Goal: Information Seeking & Learning: Learn about a topic

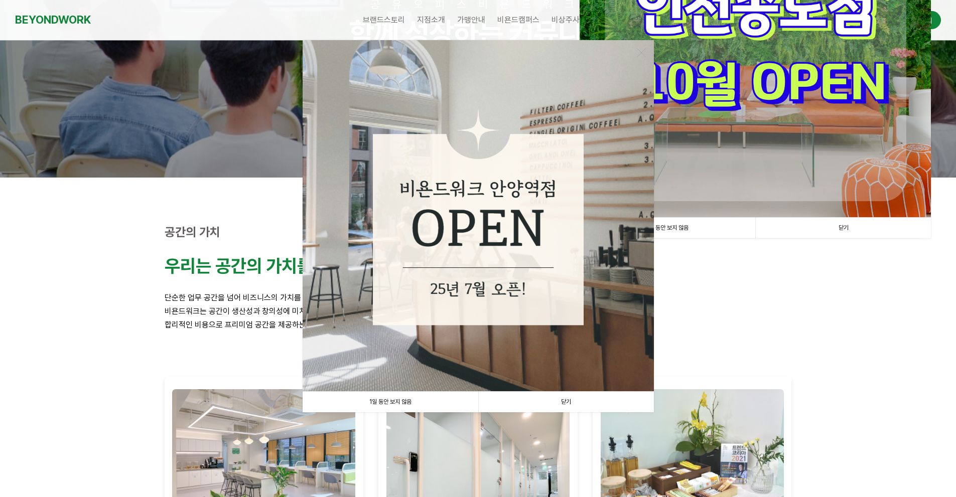
scroll to position [134, 0]
click at [426, 399] on link "1일 동안 보지 않음" at bounding box center [391, 402] width 176 height 21
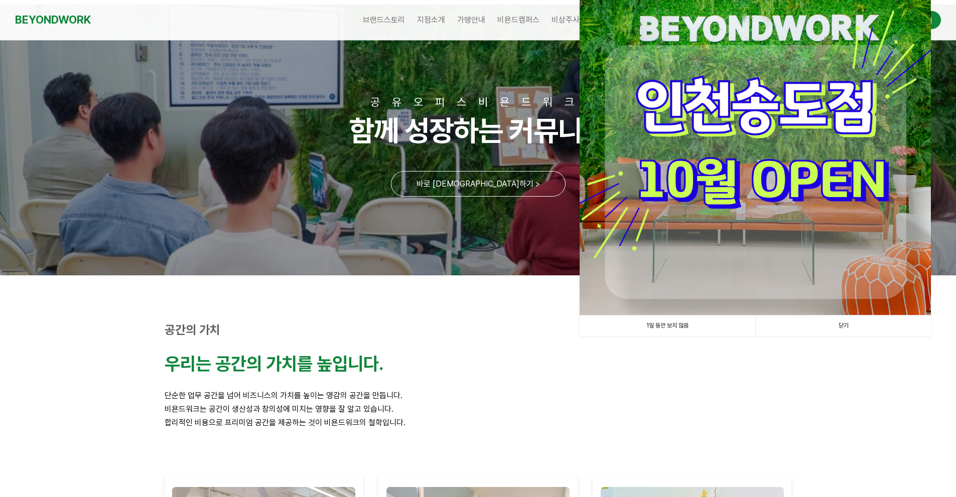
scroll to position [0, 0]
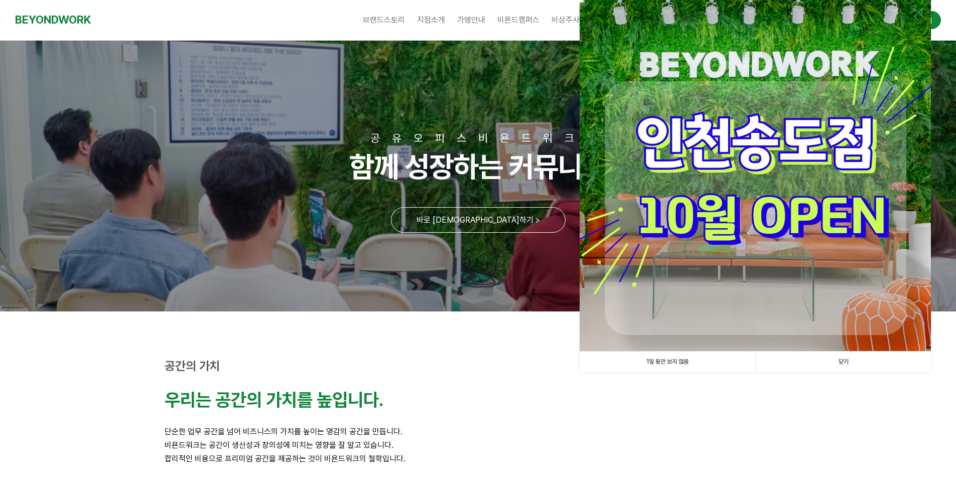
click at [642, 366] on link "1일 동안 보지 않음" at bounding box center [668, 362] width 176 height 21
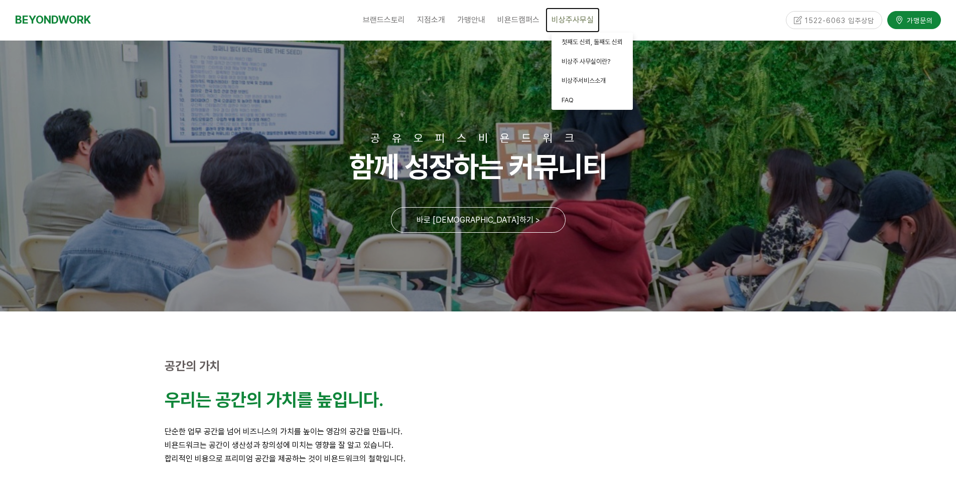
click at [567, 19] on span "비상주사무실" at bounding box center [573, 20] width 42 height 10
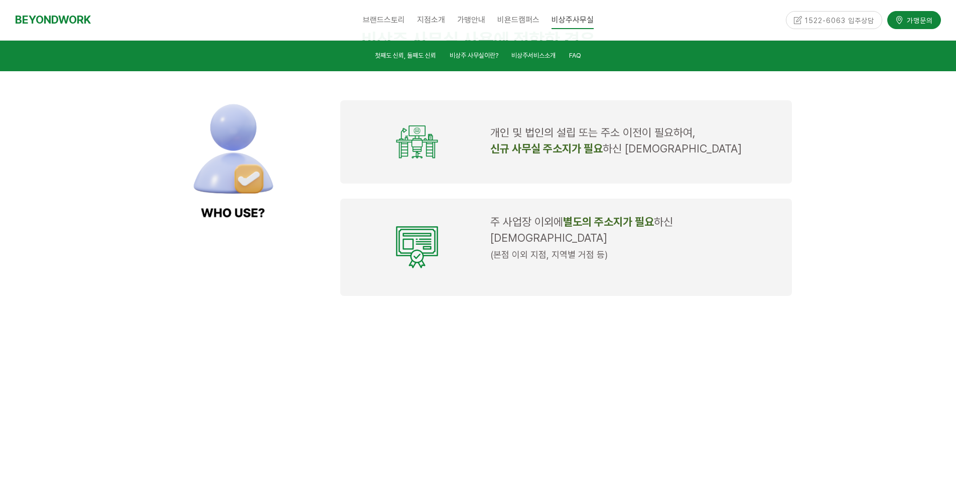
scroll to position [937, 0]
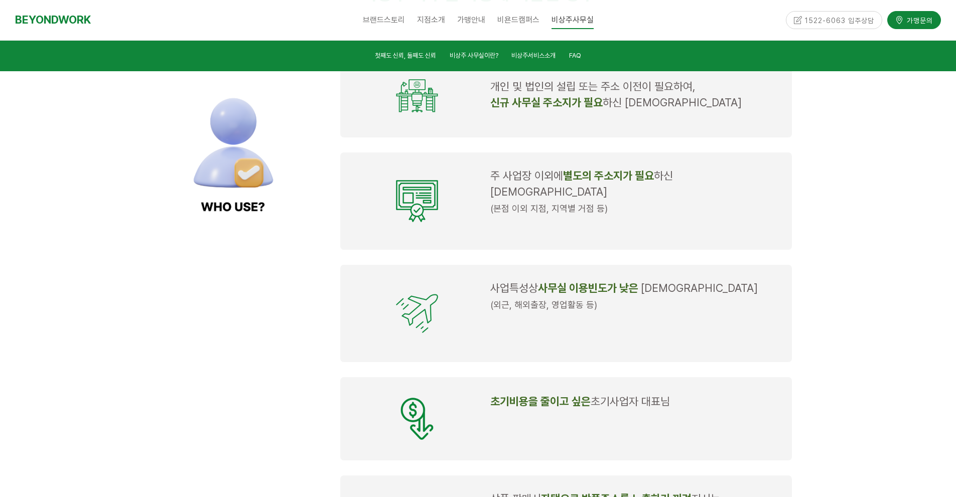
click at [519, 180] on span "주 사업장 이외에" at bounding box center [526, 175] width 73 height 13
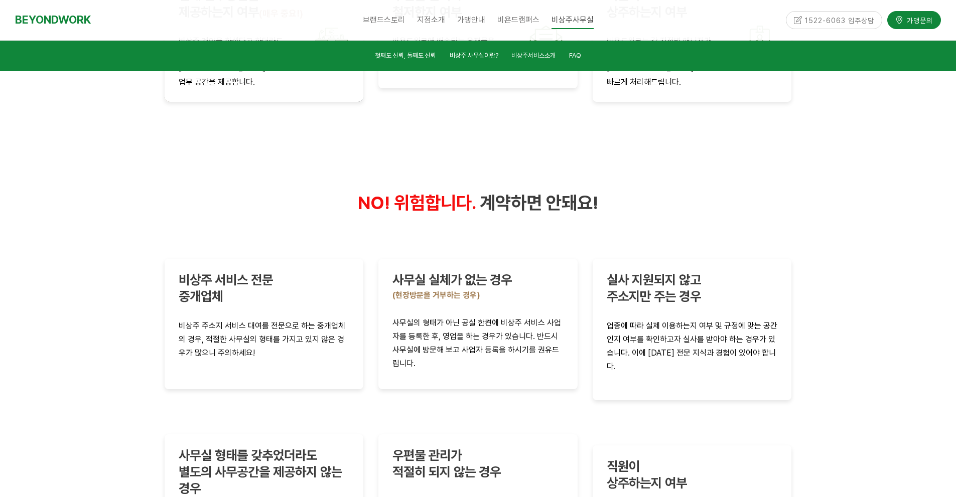
scroll to position [2008, 0]
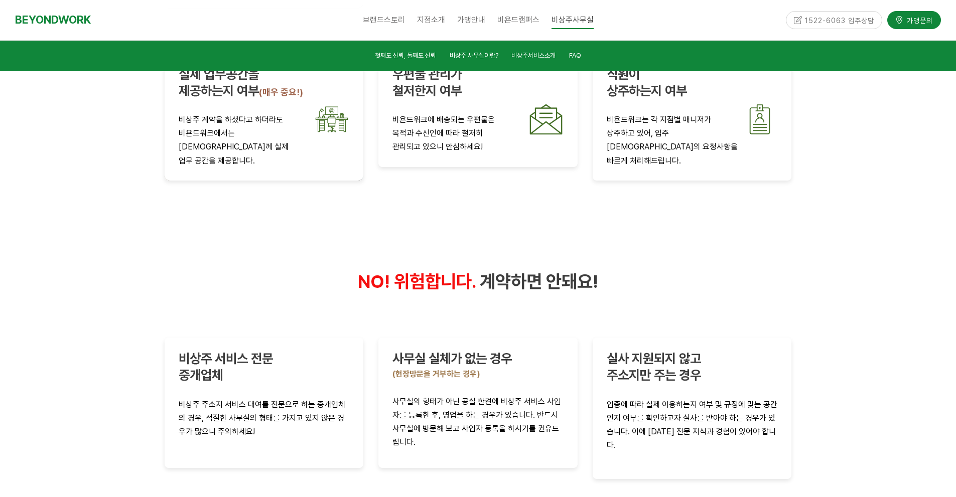
click at [567, 271] on span "계약하면 안돼요!" at bounding box center [539, 282] width 118 height 22
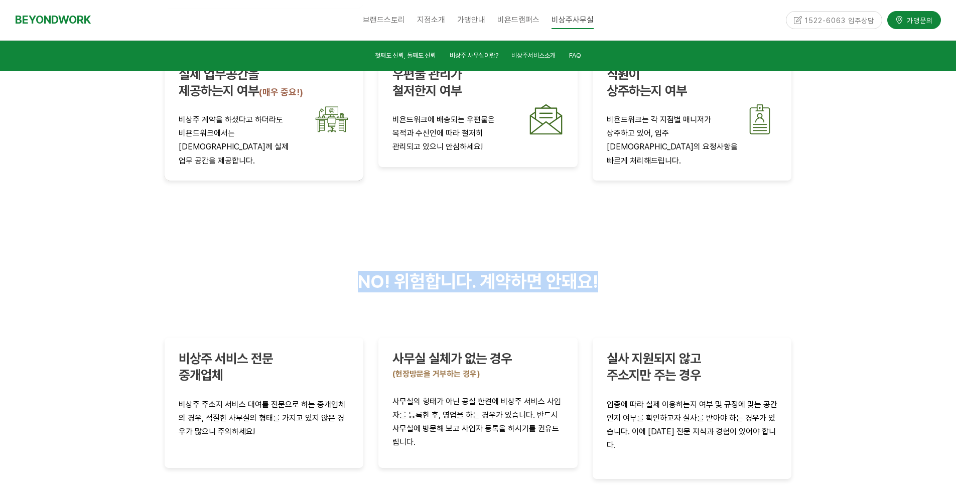
click at [567, 271] on span "계약하면 안돼요!" at bounding box center [539, 282] width 118 height 22
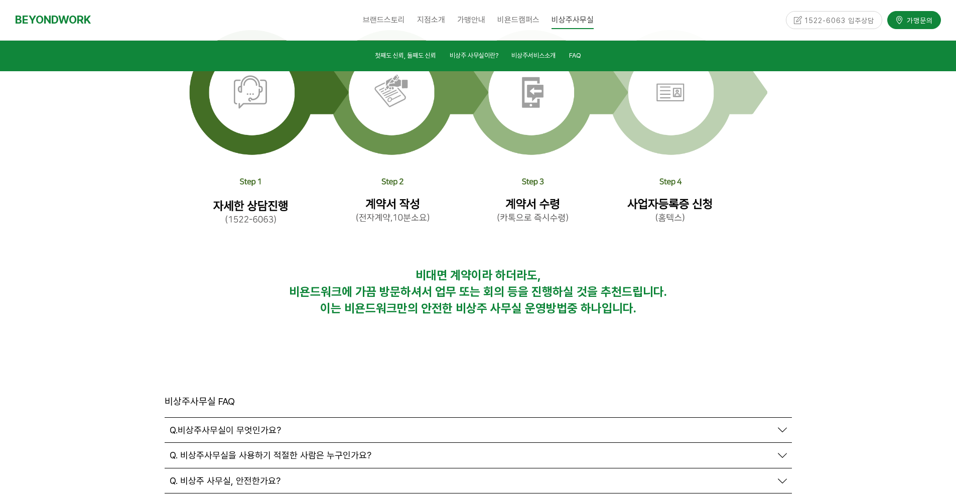
scroll to position [3279, 0]
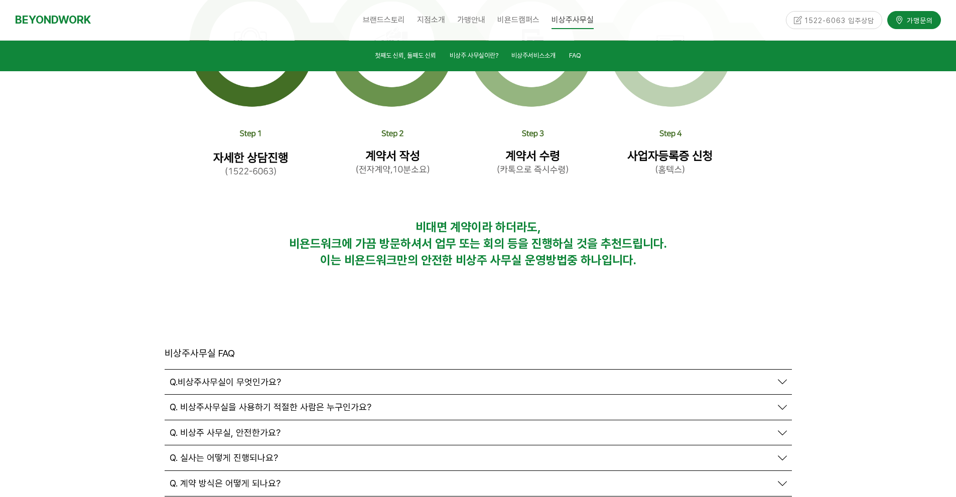
click at [288, 402] on span "Q. 비상주사무실을 사용하기 적절한 사람은 누구인가요?" at bounding box center [271, 407] width 202 height 11
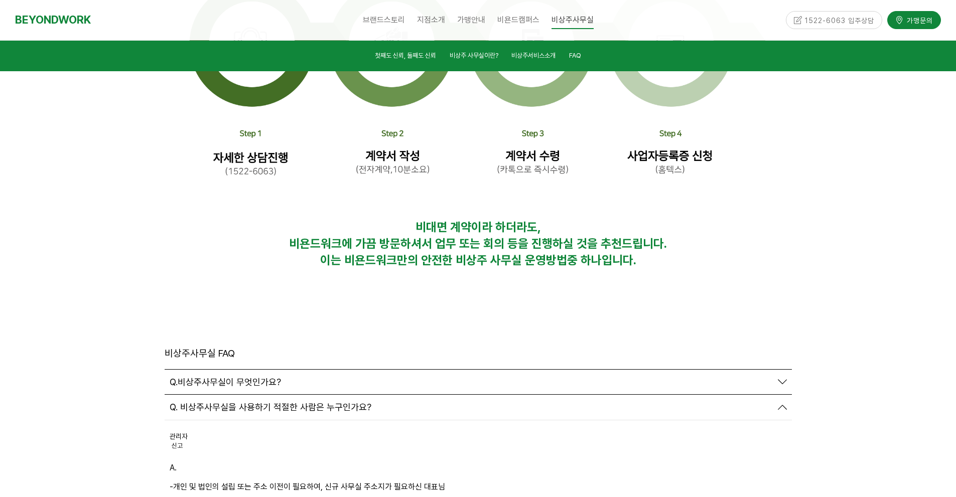
click at [265, 395] on div "Q. 비상주사무실을 사용하기 적절한 사람은 누구인가요?" at bounding box center [478, 407] width 627 height 25
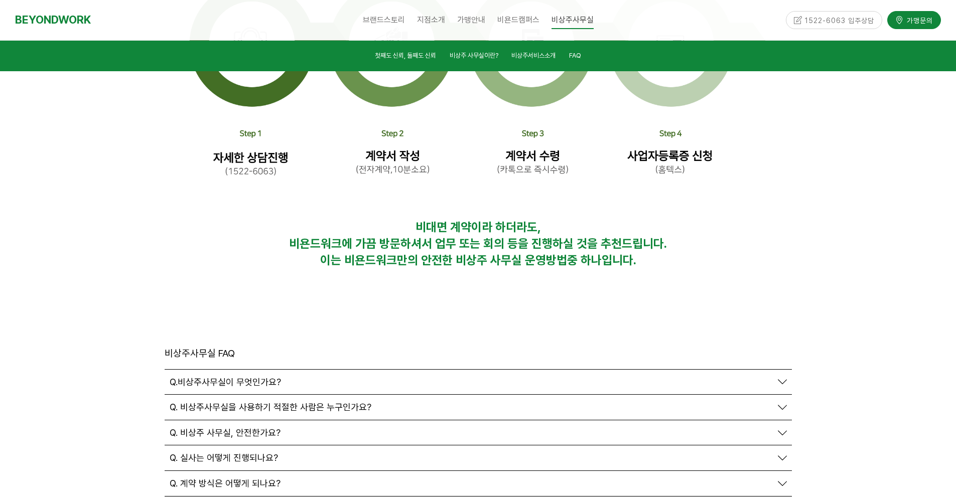
click at [264, 395] on div "Q. 비상주사무실을 사용하기 적절한 사람은 누구인가요?" at bounding box center [478, 407] width 627 height 25
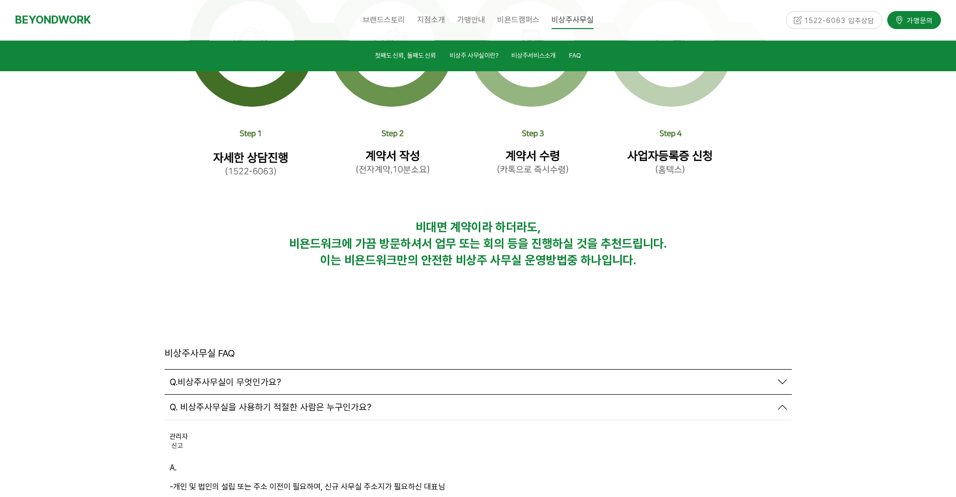
drag, startPoint x: 179, startPoint y: 416, endPoint x: 330, endPoint y: 412, distance: 151.1
click at [343, 497] on p "-주 사업장 이외에 별도의 주소지가 필요하신 대표님 (본점 이외 지점, 지역별 거점 등)" at bounding box center [478, 506] width 617 height 14
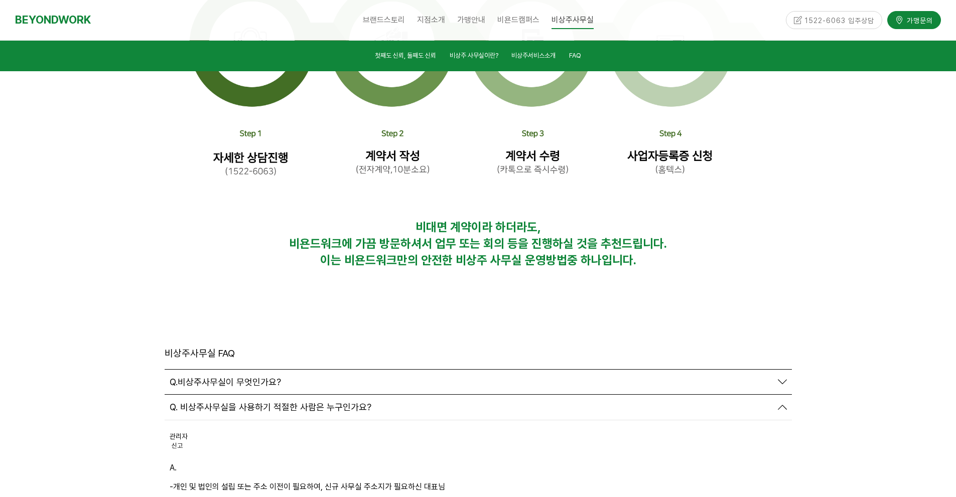
click at [343, 497] on p "-주 사업장 이외에 별도의 주소지가 필요하신 대표님 (본점 이외 지점, 지역별 거점 등)" at bounding box center [478, 506] width 617 height 14
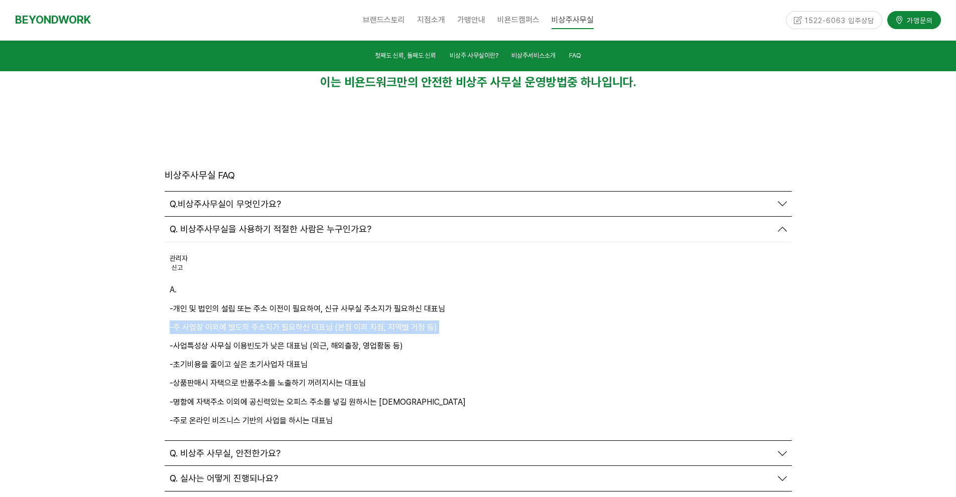
scroll to position [3480, 0]
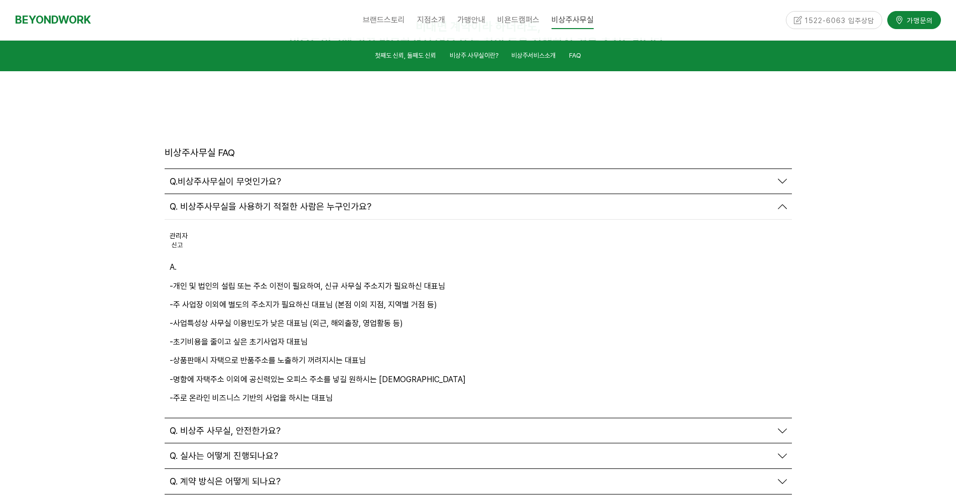
click at [317, 426] on div "Q. 비상주 사무실, 안전한가요?" at bounding box center [471, 431] width 602 height 11
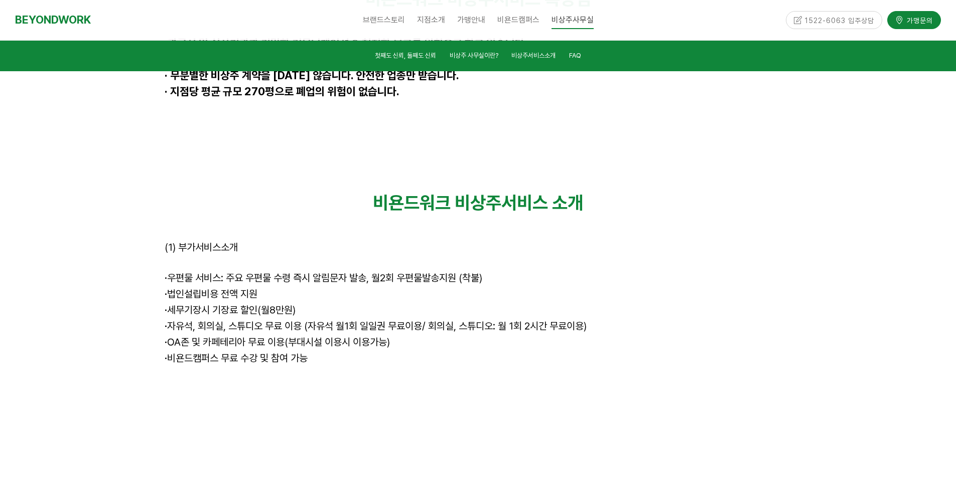
scroll to position [0, 0]
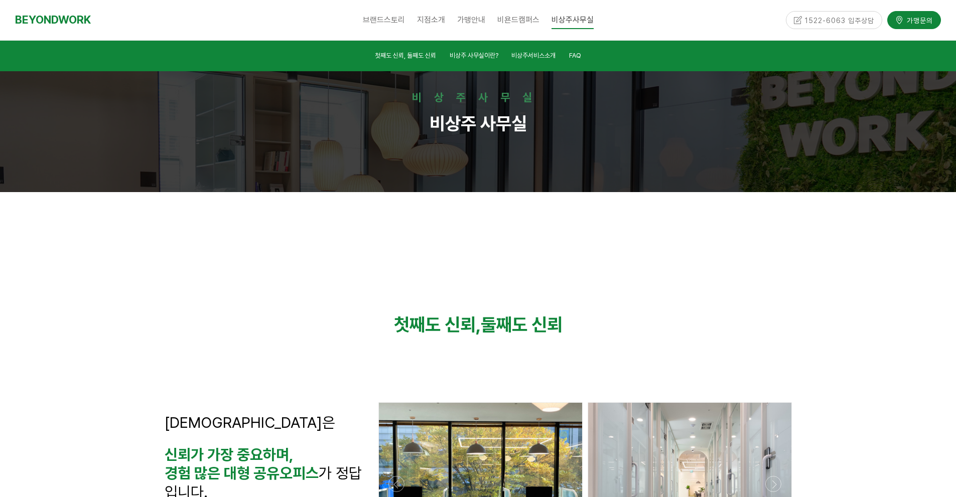
drag, startPoint x: 783, startPoint y: 371, endPoint x: 523, endPoint y: 48, distance: 414.8
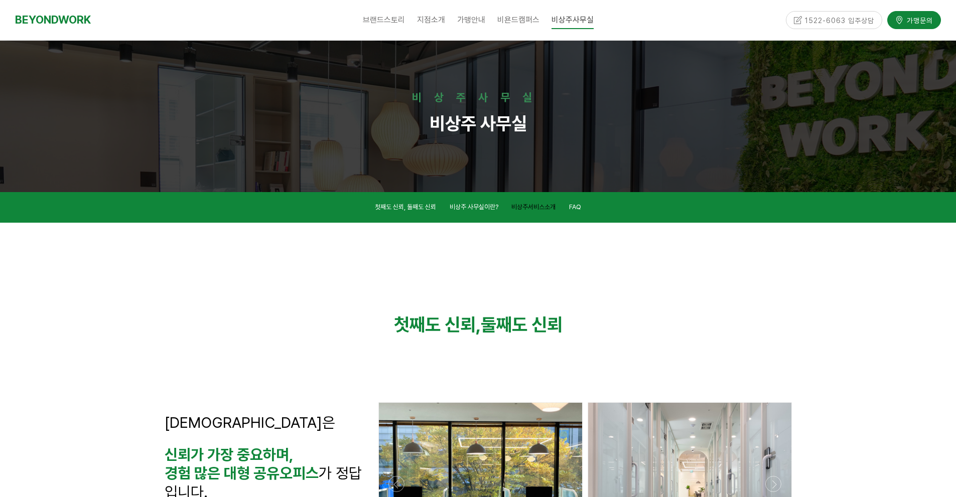
click at [538, 207] on span "비상주서비스소개" at bounding box center [533, 207] width 44 height 8
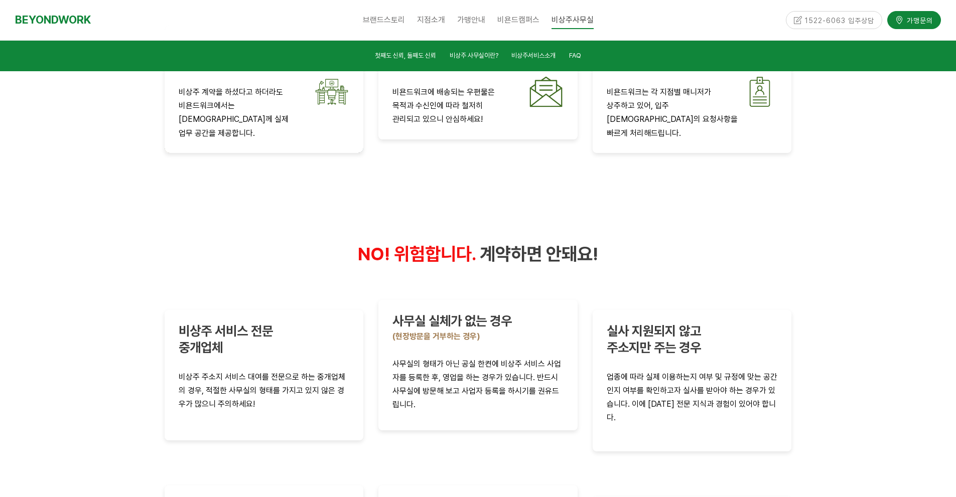
click at [457, 313] on strong "사무실 실체가 없는 경우" at bounding box center [452, 321] width 119 height 16
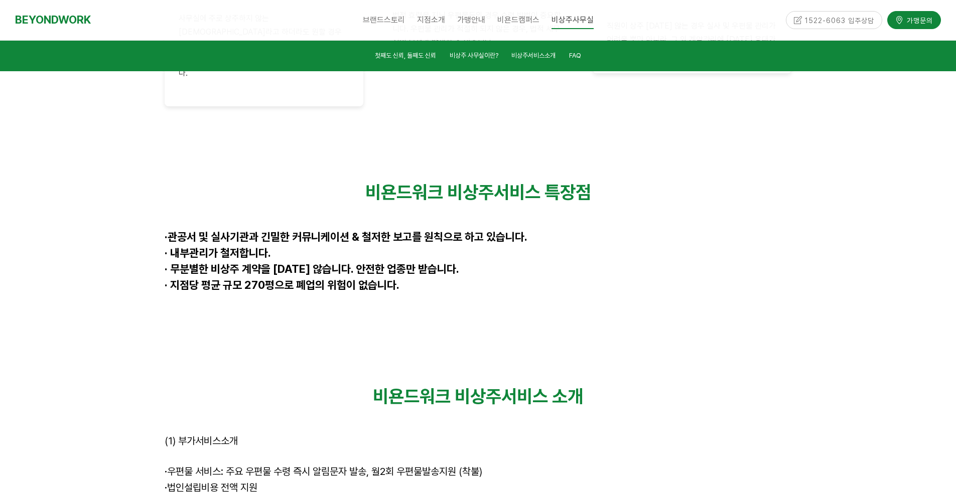
scroll to position [2638, 0]
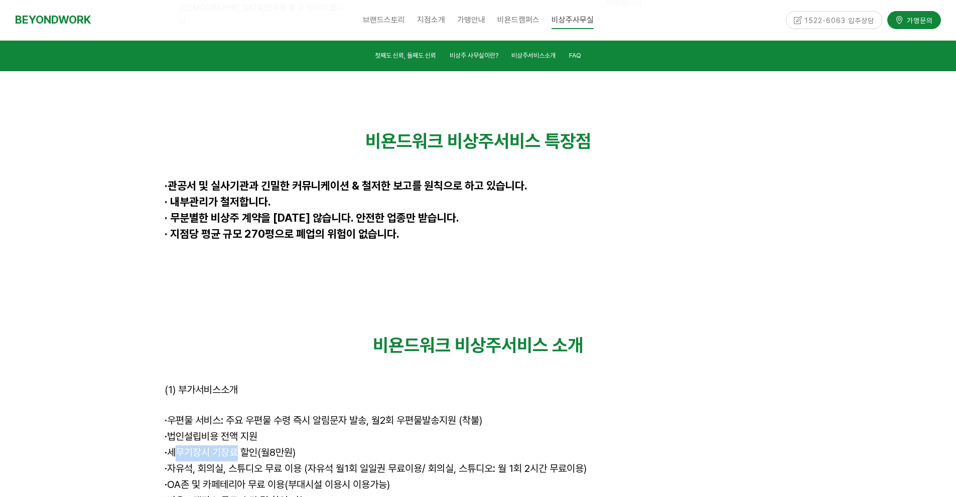
drag, startPoint x: 256, startPoint y: 340, endPoint x: 331, endPoint y: 337, distance: 74.3
click at [310, 446] on p "· 세무기장시 기장료 할인(월8만원)" at bounding box center [478, 454] width 627 height 16
click at [332, 446] on p "· 세무기장시 기장료 할인(월8만원)" at bounding box center [478, 454] width 627 height 16
click at [373, 478] on p "· OA존 및 카페테리아 무료 이용(부대시설 이용시 이용가능)" at bounding box center [478, 486] width 627 height 16
drag, startPoint x: 336, startPoint y: 383, endPoint x: 257, endPoint y: 293, distance: 119.9
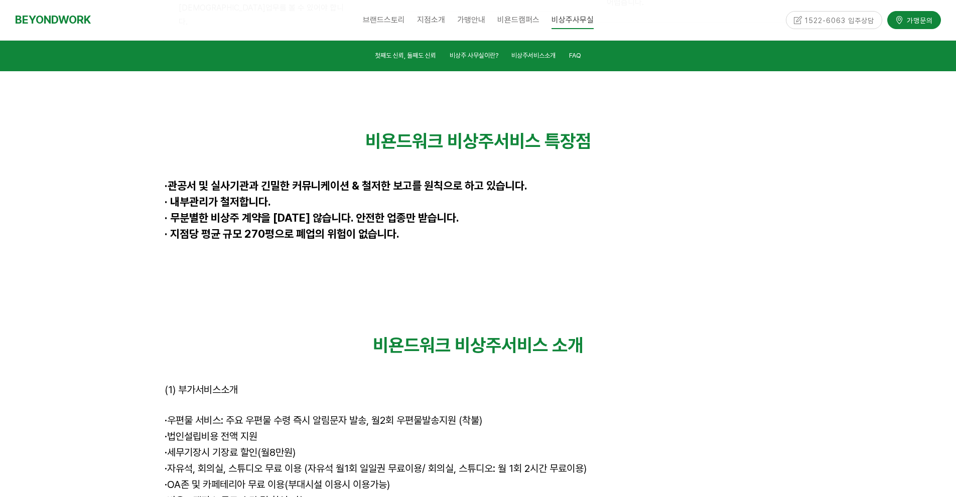
click at [267, 335] on div "비욘드워크 비상주서비스 소개 (1) 부가서비스소개 · 우편물 서비스: 주요 우편물 수령 즉시 알림문자 발송, 월2회 우편물발송지원 (착불) ·…" at bounding box center [478, 446] width 627 height 223
click at [248, 398] on p at bounding box center [478, 406] width 627 height 16
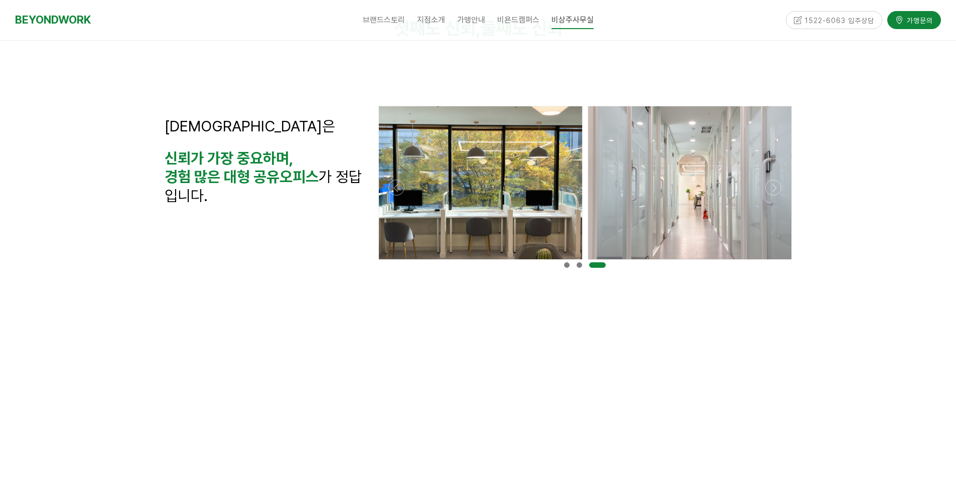
scroll to position [0, 0]
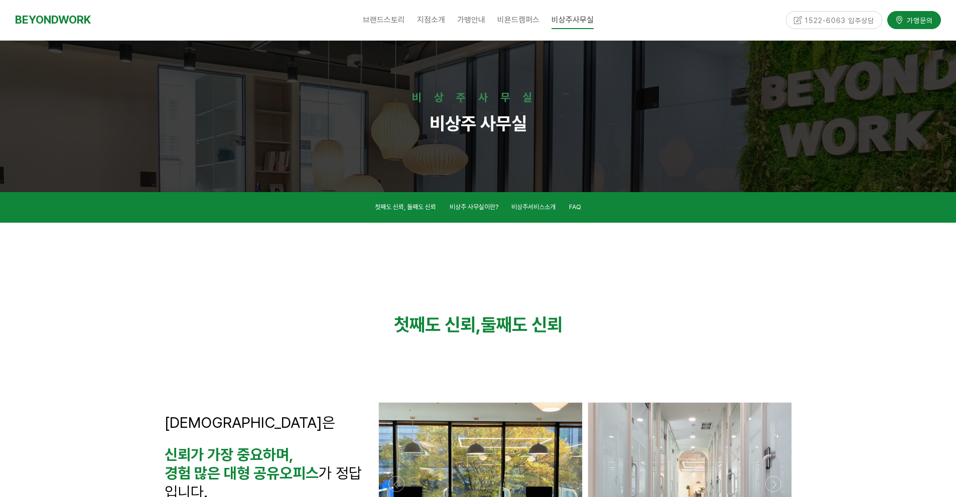
drag, startPoint x: 530, startPoint y: 402, endPoint x: 462, endPoint y: 179, distance: 233.1
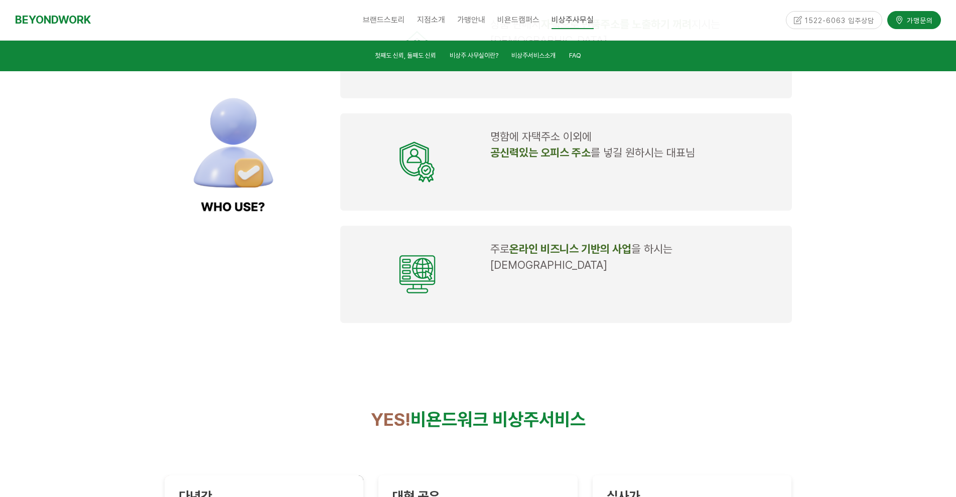
scroll to position [1472, 0]
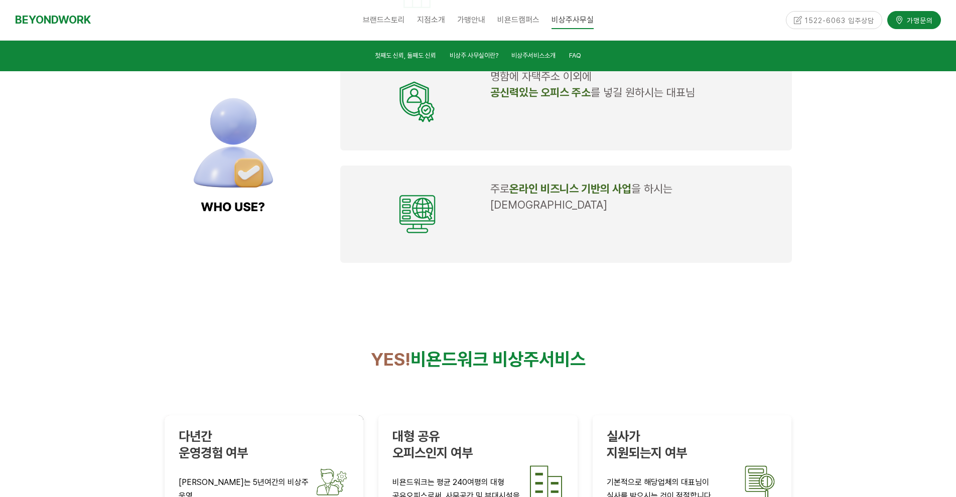
click at [839, 40] on div "1522-6063 입주상담 가맹문의" at bounding box center [858, 20] width 165 height 40
click at [841, 29] on div "1522-6063 입주상담" at bounding box center [834, 20] width 97 height 18
click at [841, 28] on div "1522-6063 입주상담" at bounding box center [834, 20] width 97 height 18
click at [847, 24] on div "1522-6063 입주상담" at bounding box center [834, 20] width 97 height 18
click at [845, 17] on div "1522-6063 입주상담" at bounding box center [834, 20] width 97 height 18
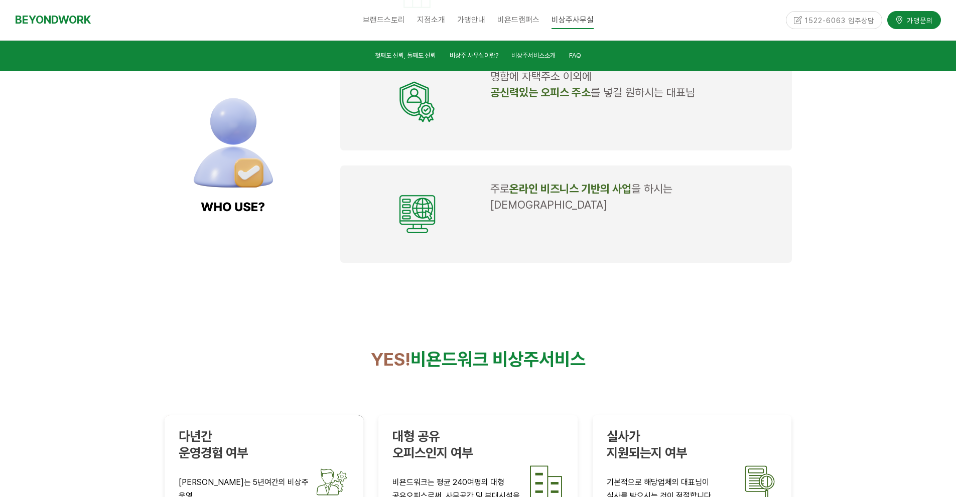
click at [795, 17] on div "1522-6063 입주상담" at bounding box center [834, 20] width 97 height 18
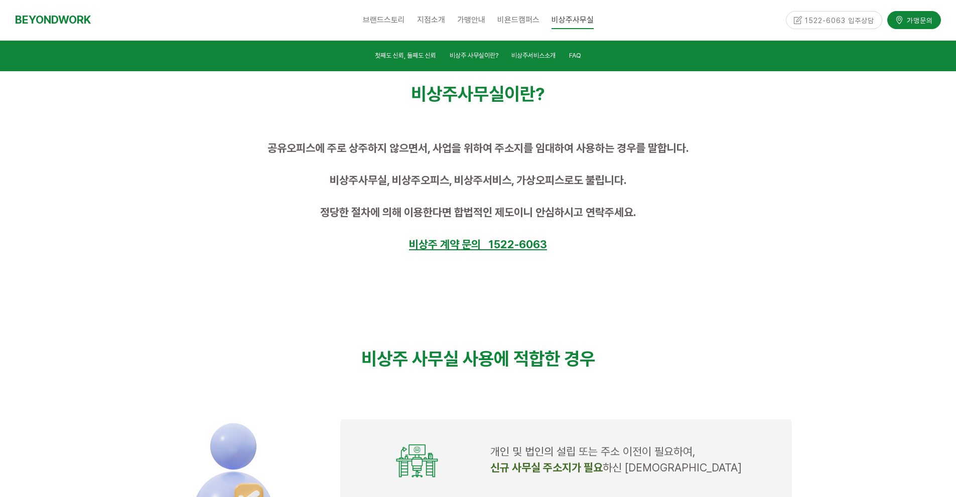
scroll to position [0, 0]
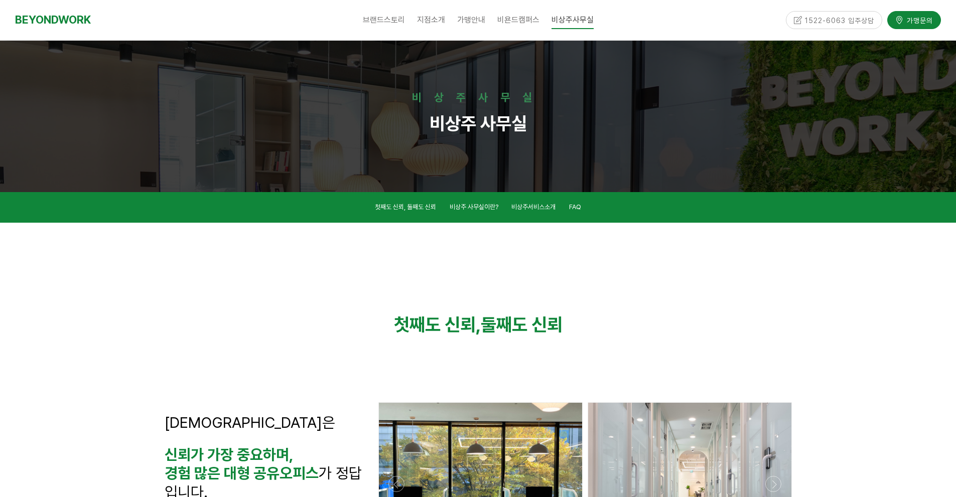
drag, startPoint x: 867, startPoint y: 294, endPoint x: 803, endPoint y: 69, distance: 233.7
click at [866, 396] on div at bounding box center [478, 399] width 956 height 353
click at [864, 402] on div at bounding box center [478, 399] width 956 height 353
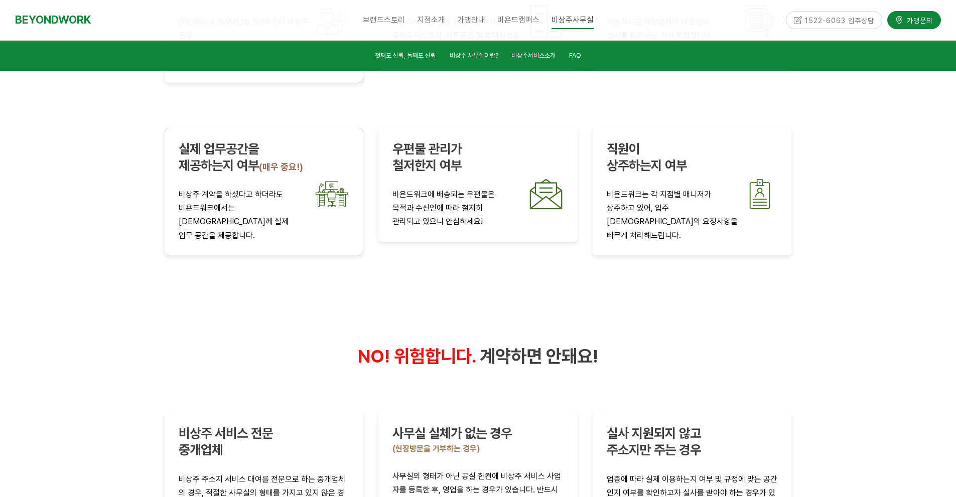
drag, startPoint x: 867, startPoint y: 445, endPoint x: 810, endPoint y: 315, distance: 142.0
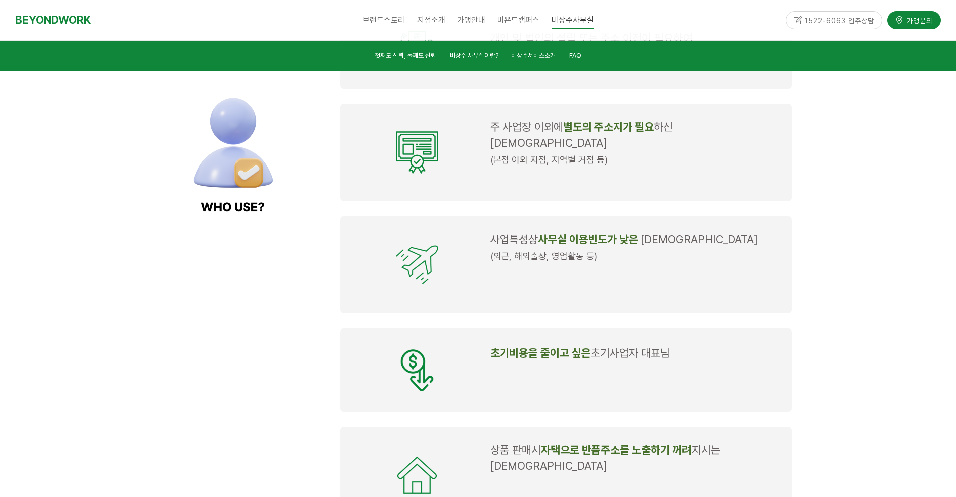
drag, startPoint x: 917, startPoint y: 450, endPoint x: 835, endPoint y: 279, distance: 189.9
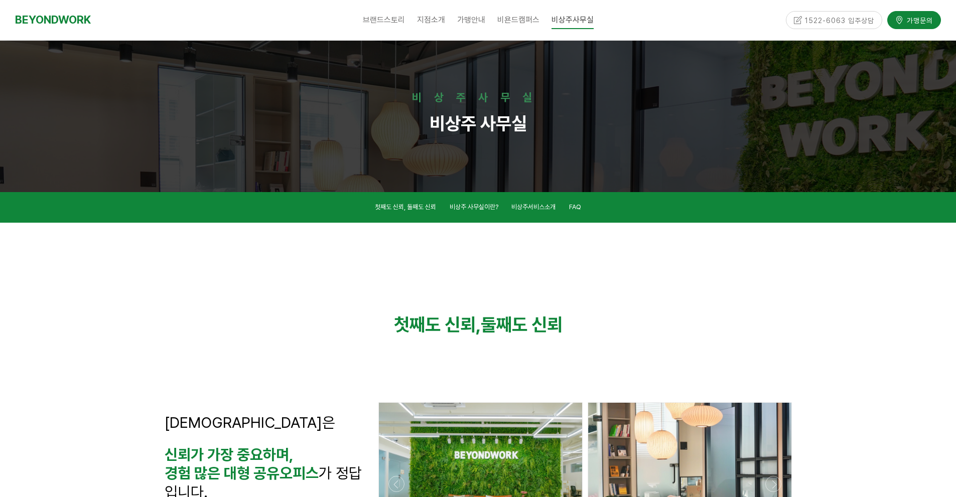
drag, startPoint x: 861, startPoint y: 355, endPoint x: 828, endPoint y: 245, distance: 114.8
click at [576, 208] on span "FAQ" at bounding box center [575, 207] width 12 height 8
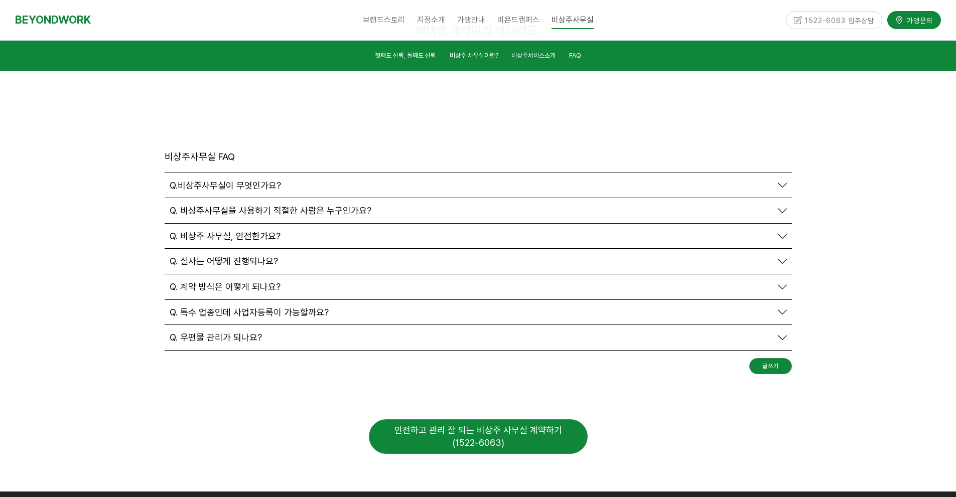
scroll to position [3476, 0]
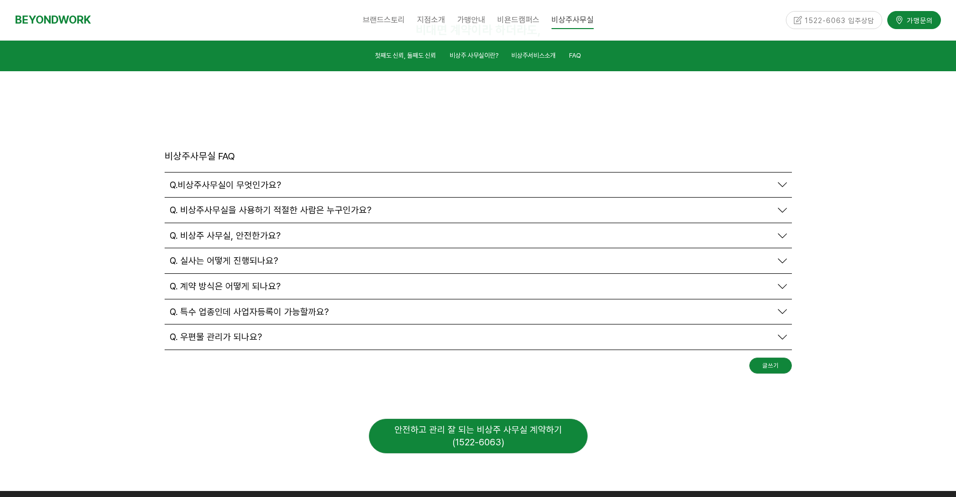
click at [446, 419] on div "안전하고 관리 잘 되는 비상주 사무실 계약하기 (1522-6063)" at bounding box center [478, 436] width 219 height 35
click at [492, 419] on div "안전하고 관리 잘 되는 비상주 사무실 계약하기 (1522-6063)" at bounding box center [478, 436] width 219 height 35
drag, startPoint x: 492, startPoint y: 336, endPoint x: 503, endPoint y: 312, distance: 26.5
click at [496, 419] on div "안전하고 관리 잘 되는 비상주 사무실 계약하기 (1522-6063)" at bounding box center [478, 436] width 219 height 35
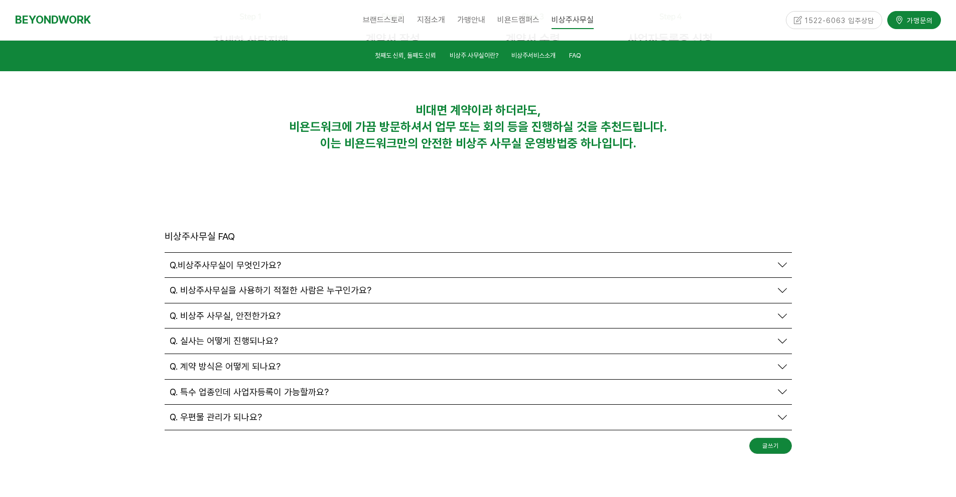
drag, startPoint x: 686, startPoint y: 343, endPoint x: 687, endPoint y: 293, distance: 50.7
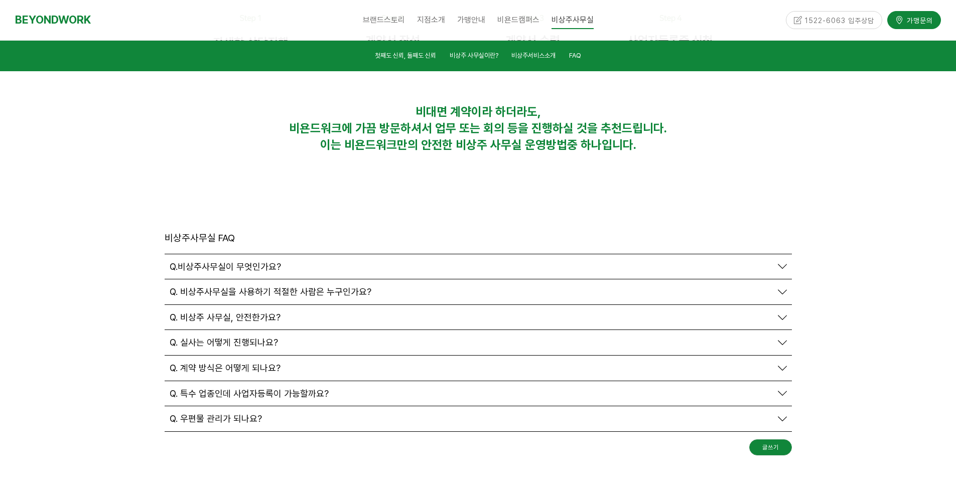
scroll to position [3386, 0]
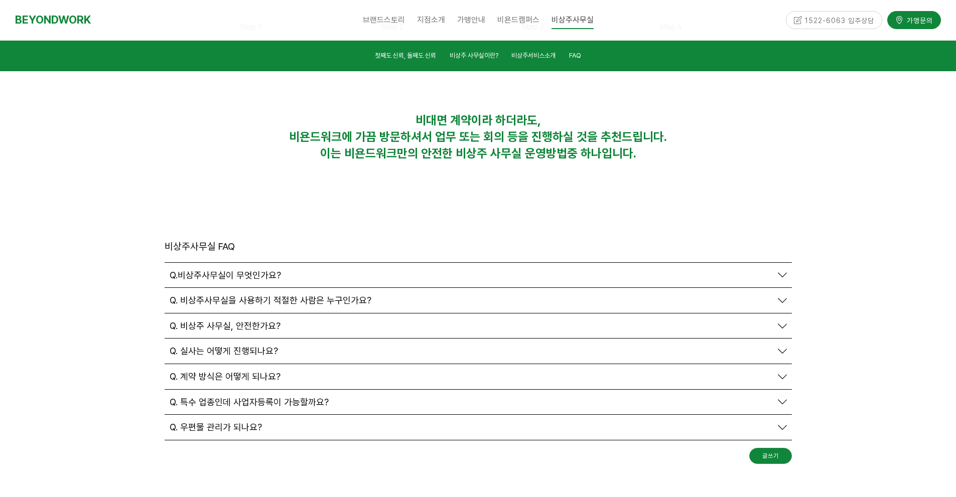
click at [886, 357] on div at bounding box center [478, 391] width 956 height 381
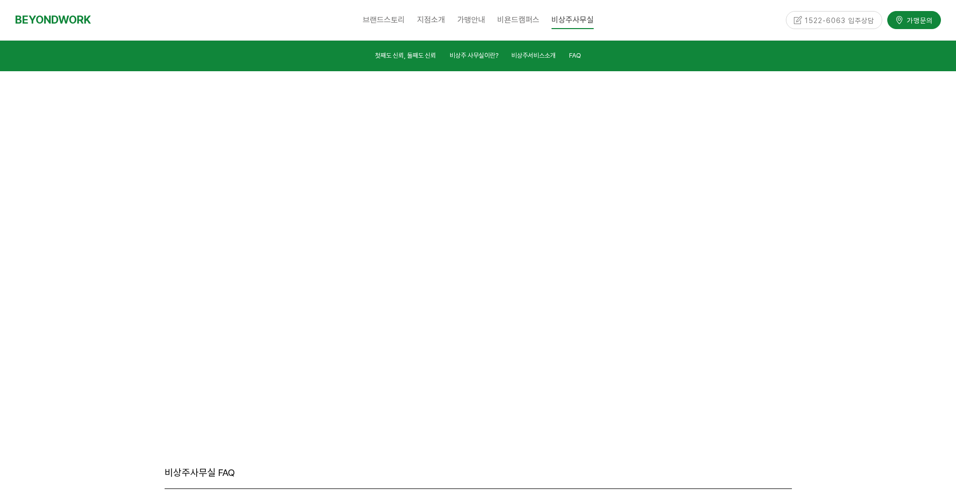
scroll to position [0, 0]
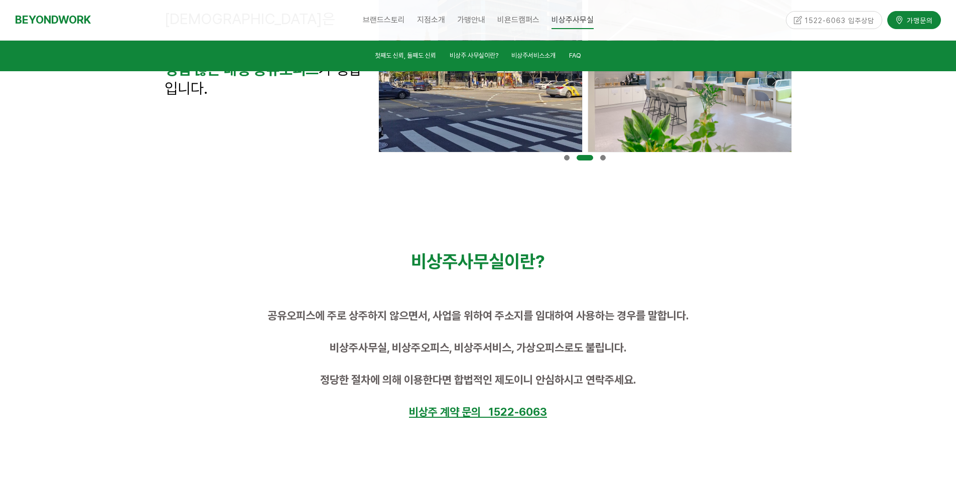
drag, startPoint x: 948, startPoint y: 294, endPoint x: 822, endPoint y: 40, distance: 283.3
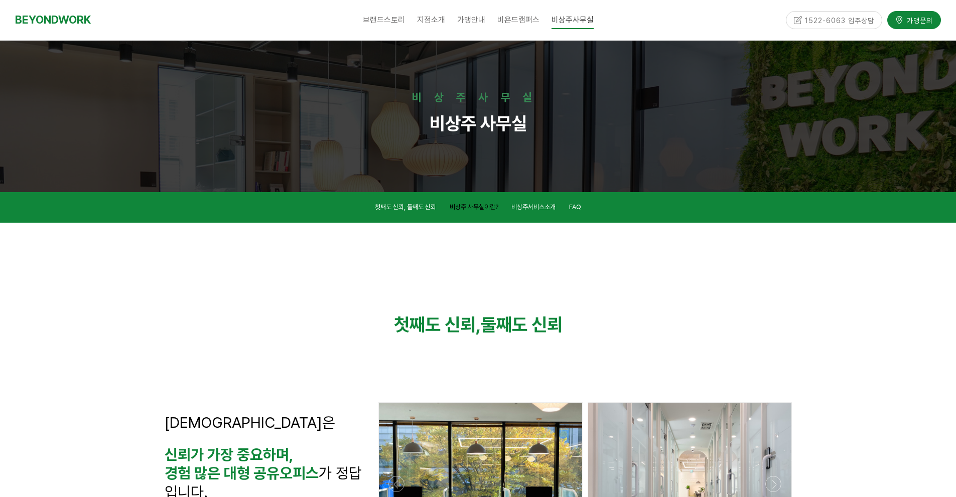
click at [484, 214] on link "비상주 사무실이란?" at bounding box center [474, 209] width 49 height 14
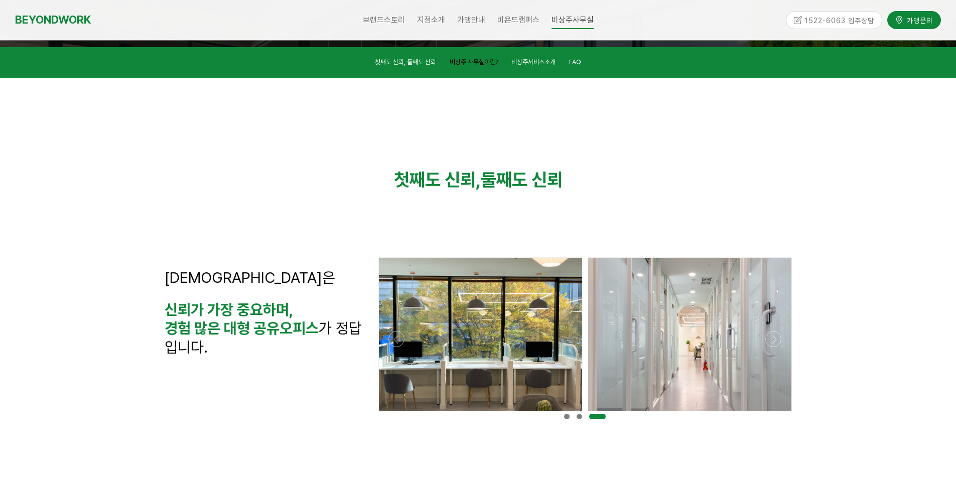
click at [486, 208] on div "첫째도 신뢰, 둘째도 신뢰 비상주 사무실은 신뢰가 가장 중요하며, 경험 많은 대형 공유오피스 가 정답입니다." at bounding box center [478, 254] width 642 height 353
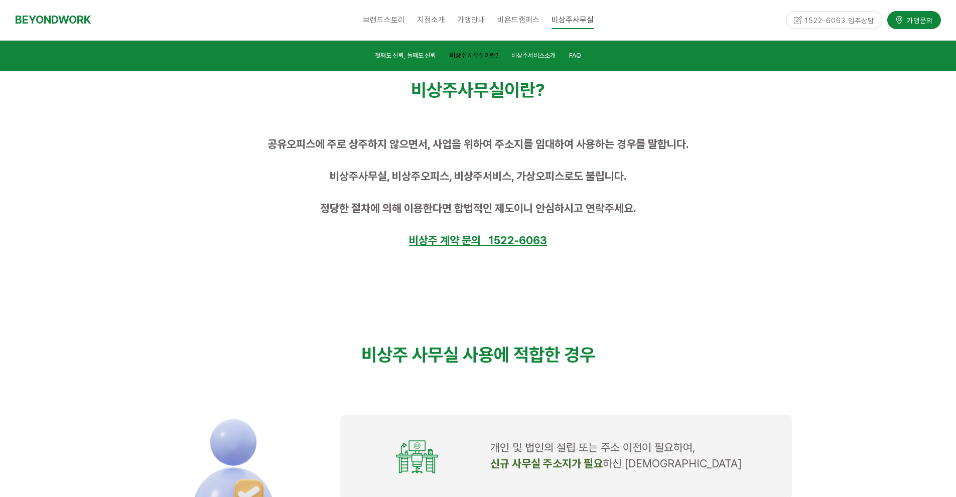
scroll to position [577, 0]
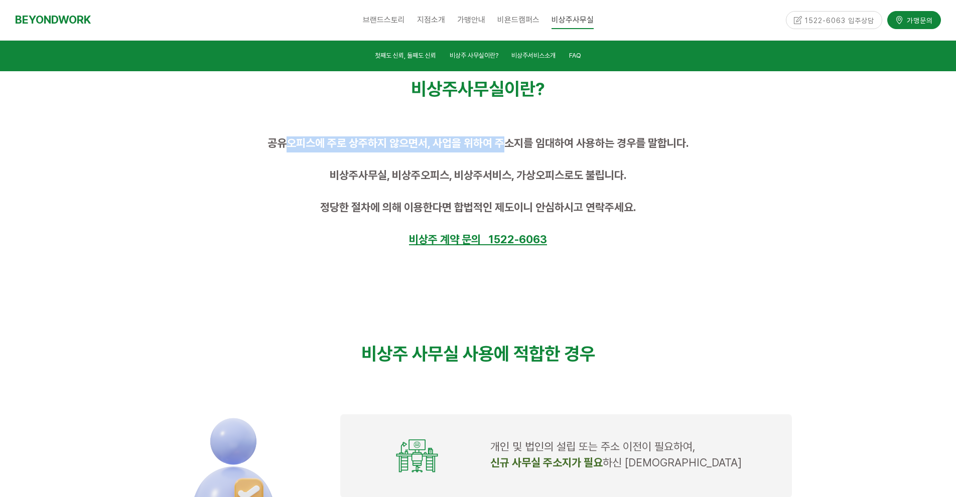
drag, startPoint x: 285, startPoint y: 143, endPoint x: 508, endPoint y: 130, distance: 223.7
click at [508, 130] on div "공유오피스에 주로 상주하지 않으면서, 사업을 위하여 주소지를 임대하여 사용하는 경우를 말합니다. 비상주사무실, 비상주오피스, 비상주서비스, 가…" at bounding box center [478, 192] width 642 height 127
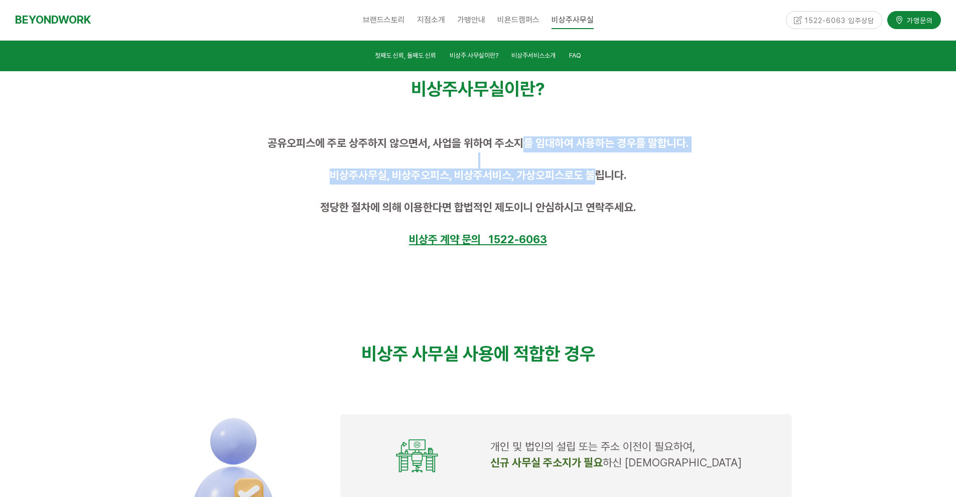
drag, startPoint x: 591, startPoint y: 176, endPoint x: 521, endPoint y: 139, distance: 79.3
click at [522, 139] on div "공유오피스에 주로 상주하지 않으면서, 사업을 위하여 주소지를 임대하여 사용하는 경우를 말합니다. 비상주사무실, 비상주오피스, 비상주서비스, 가…" at bounding box center [478, 193] width 627 height 112
click at [521, 139] on span "공유오피스에 주로 상주하지 않으면서, 사업을 위하여 주소지를 임대하여 사용하는 경우를 말합니다." at bounding box center [479, 143] width 422 height 13
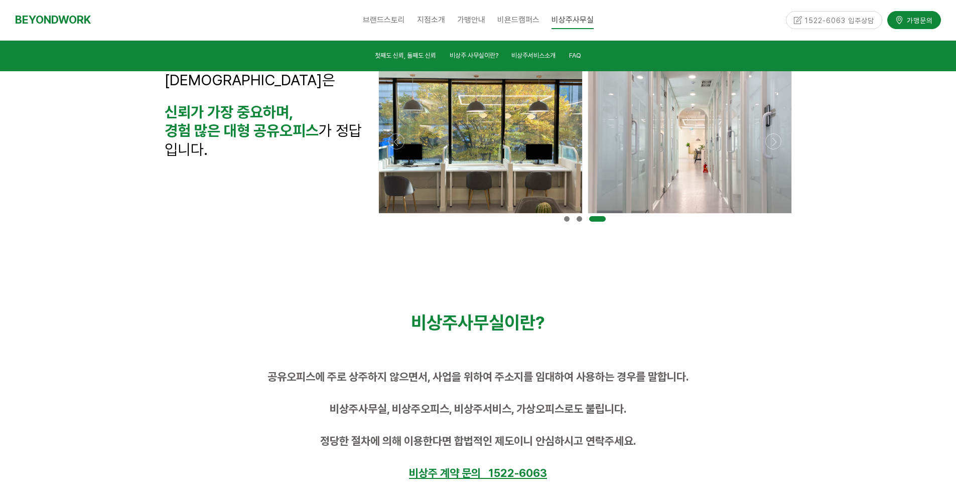
scroll to position [0, 0]
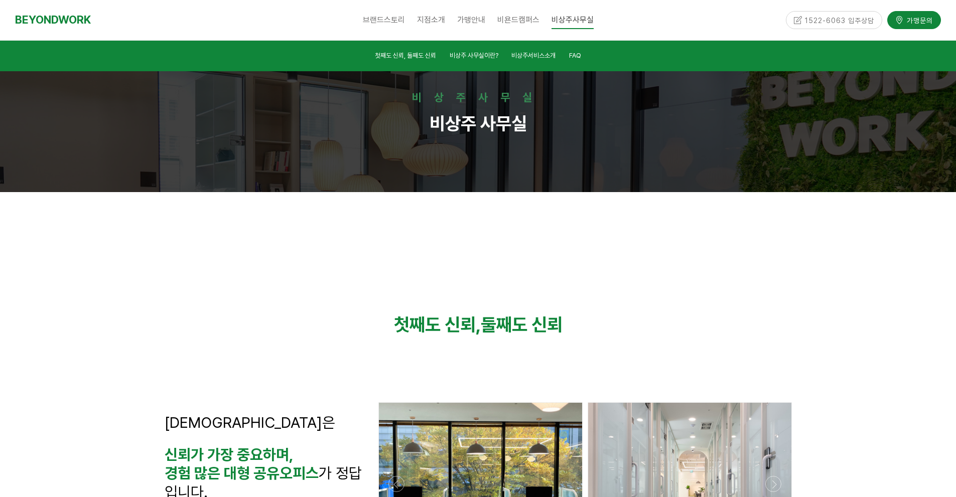
drag, startPoint x: 590, startPoint y: 372, endPoint x: 552, endPoint y: 221, distance: 155.7
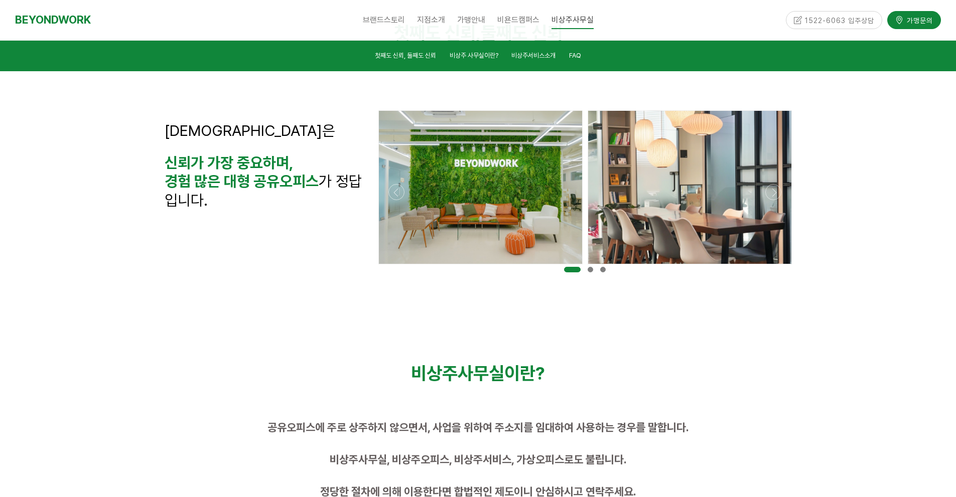
scroll to position [201, 0]
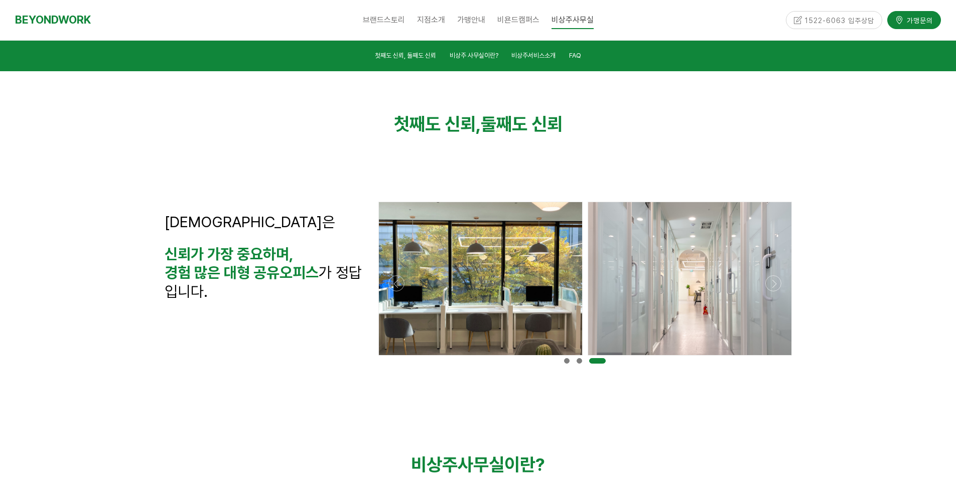
click at [772, 358] on div at bounding box center [585, 358] width 418 height 0
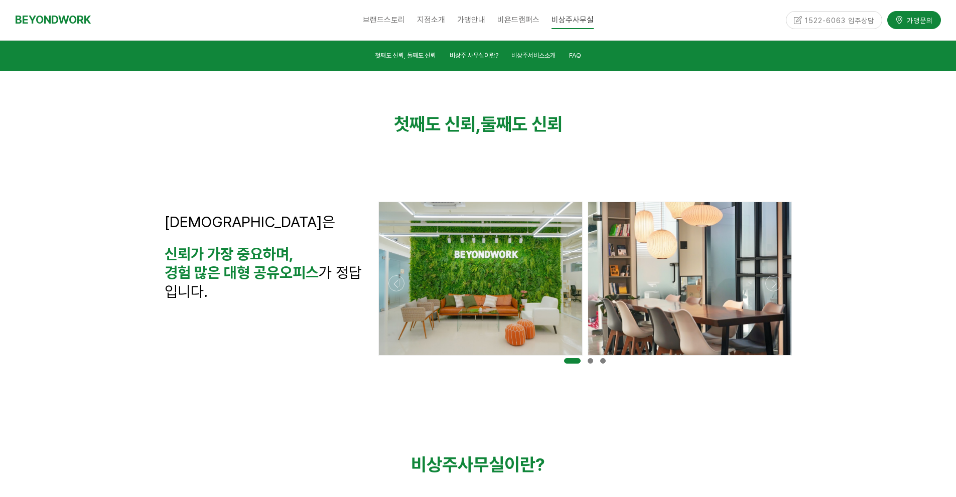
click at [772, 358] on div at bounding box center [585, 358] width 418 height 0
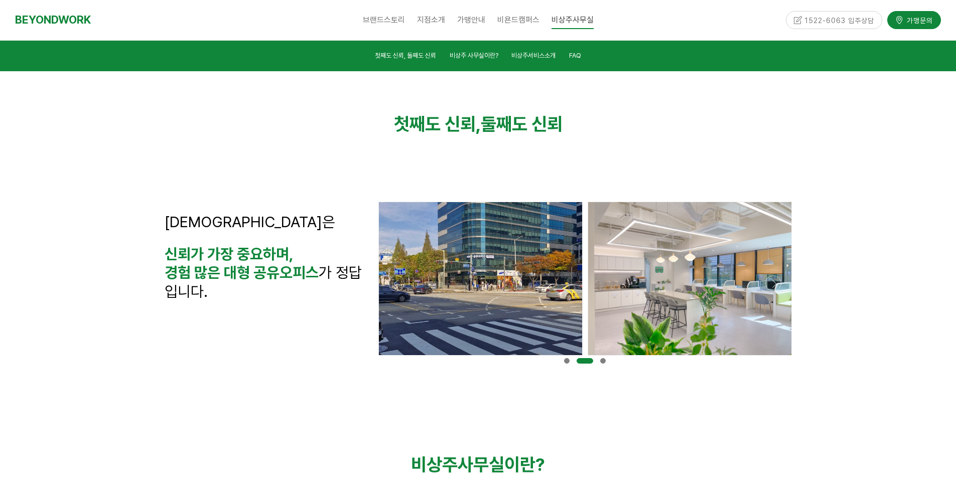
click at [772, 358] on div at bounding box center [585, 358] width 418 height 0
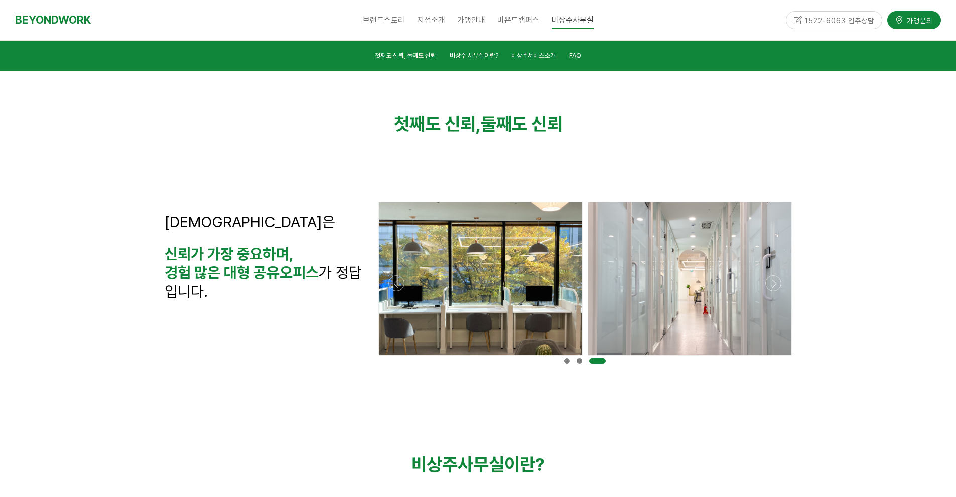
click at [772, 358] on div at bounding box center [585, 358] width 418 height 0
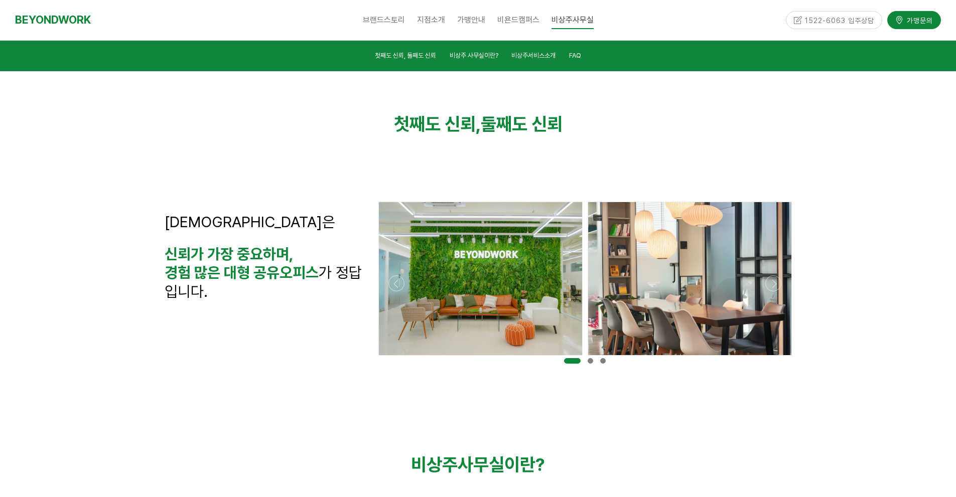
click at [772, 358] on div at bounding box center [585, 358] width 418 height 0
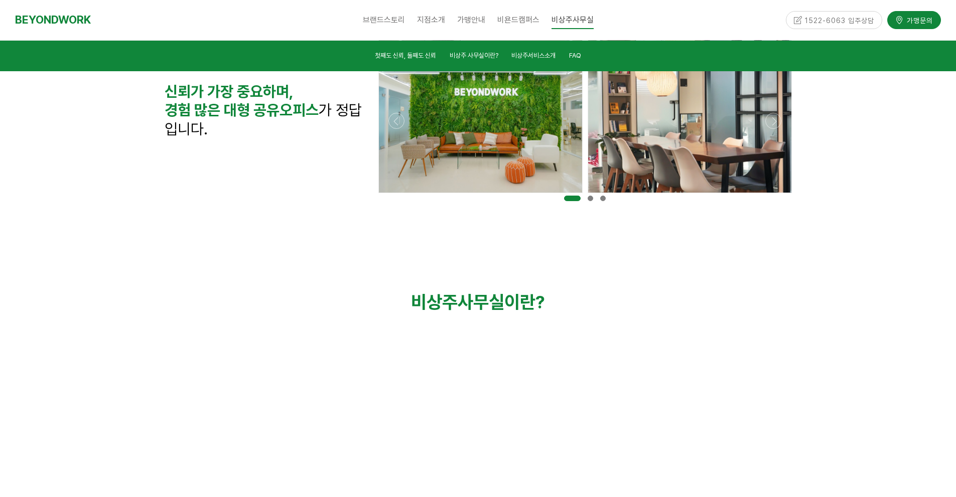
scroll to position [402, 0]
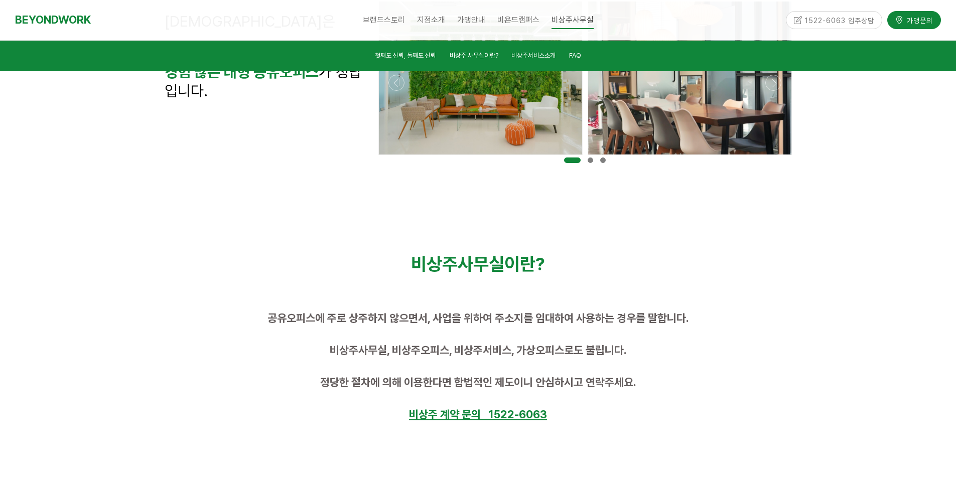
click at [594, 161] on div at bounding box center [590, 160] width 13 height 11
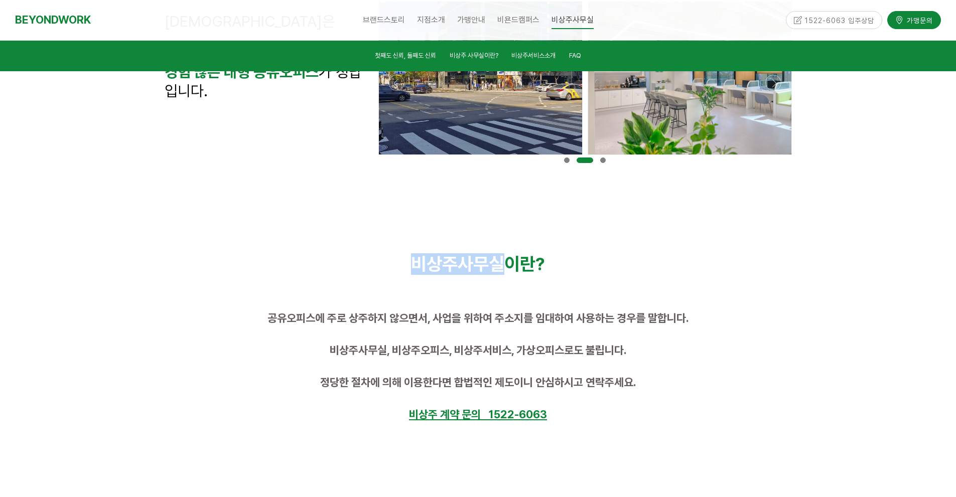
drag, startPoint x: 413, startPoint y: 266, endPoint x: 505, endPoint y: 265, distance: 92.9
click at [505, 265] on span "비상주사무실이란?" at bounding box center [478, 264] width 134 height 22
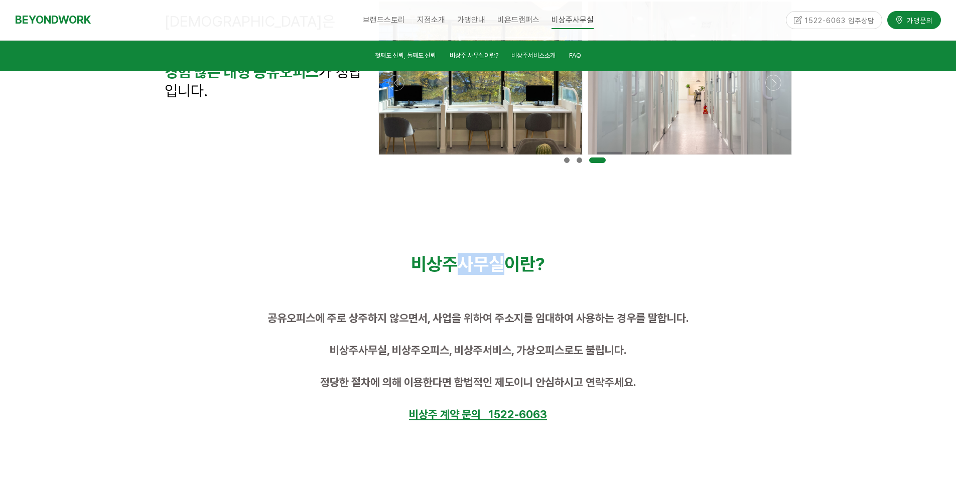
drag, startPoint x: 507, startPoint y: 266, endPoint x: 454, endPoint y: 261, distance: 53.4
click at [454, 261] on span "비상주사무실이란?" at bounding box center [478, 264] width 134 height 22
click at [455, 267] on span "비상주사무실이란?" at bounding box center [478, 264] width 134 height 22
drag, startPoint x: 455, startPoint y: 268, endPoint x: 424, endPoint y: 263, distance: 31.4
click at [424, 262] on span "비상주사무실이란?" at bounding box center [478, 264] width 134 height 22
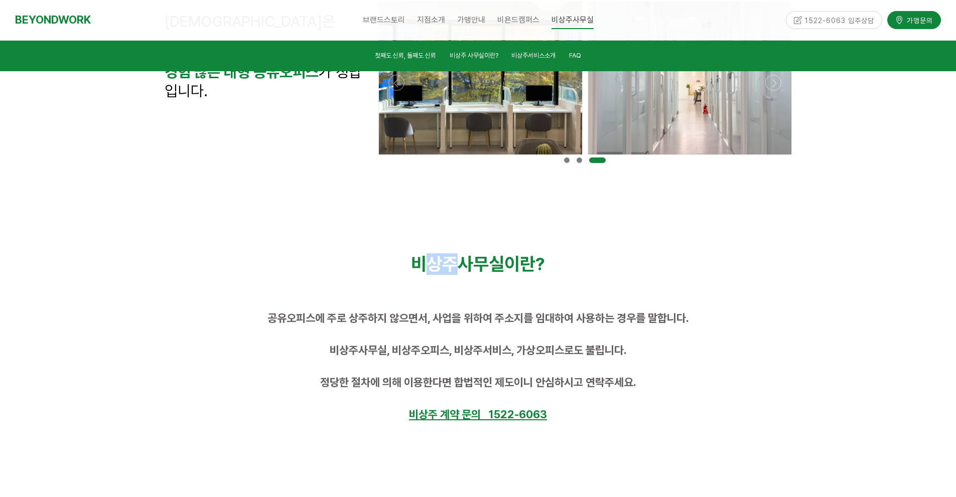
click at [424, 267] on span "비상주사무실이란?" at bounding box center [478, 264] width 134 height 22
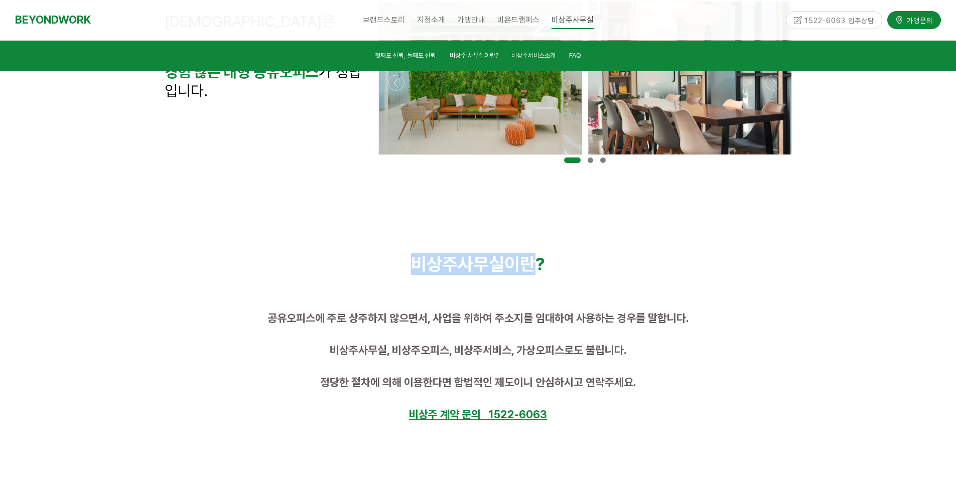
drag, startPoint x: 424, startPoint y: 267, endPoint x: 438, endPoint y: 267, distance: 13.6
click at [438, 267] on span "비상주사무실이란?" at bounding box center [478, 264] width 134 height 22
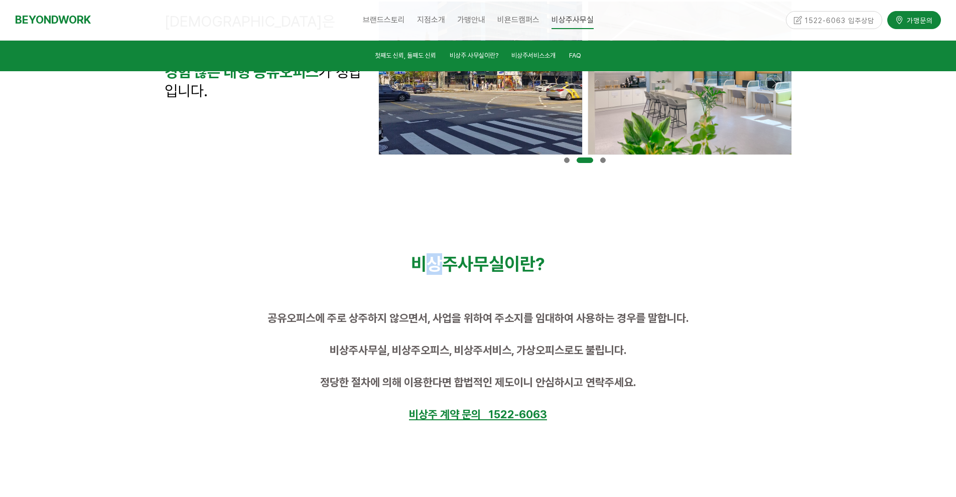
drag, startPoint x: 429, startPoint y: 264, endPoint x: 444, endPoint y: 261, distance: 15.8
click at [444, 261] on span "비상주사무실이란?" at bounding box center [478, 264] width 134 height 22
click at [425, 263] on span "비상주사무실이란?" at bounding box center [478, 264] width 134 height 22
click at [417, 263] on span "비상주사무실이란?" at bounding box center [478, 264] width 134 height 22
drag, startPoint x: 408, startPoint y: 264, endPoint x: 453, endPoint y: 265, distance: 44.7
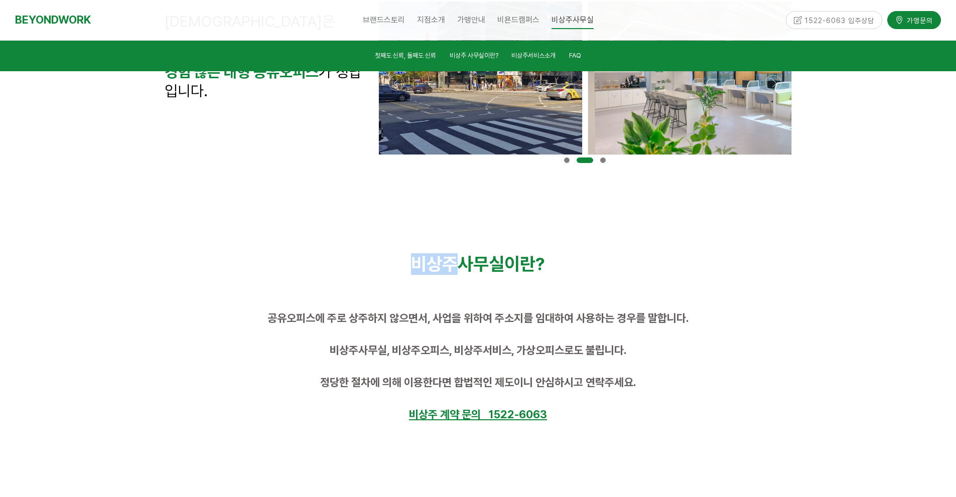
click at [453, 265] on p "비상주사무실이란?" at bounding box center [478, 264] width 627 height 22
click at [453, 265] on span "비상주사무실이란?" at bounding box center [478, 264] width 134 height 22
drag, startPoint x: 478, startPoint y: 268, endPoint x: 429, endPoint y: 270, distance: 48.8
click at [429, 270] on span "비상주사무실이란?" at bounding box center [478, 264] width 134 height 22
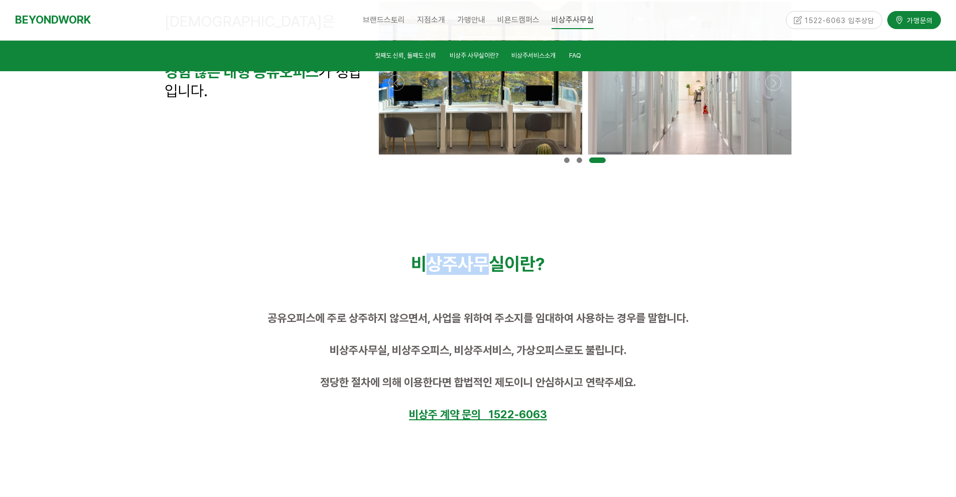
drag, startPoint x: 426, startPoint y: 270, endPoint x: 492, endPoint y: 265, distance: 65.9
click at [492, 265] on span "비상주사무실이란?" at bounding box center [478, 264] width 134 height 22
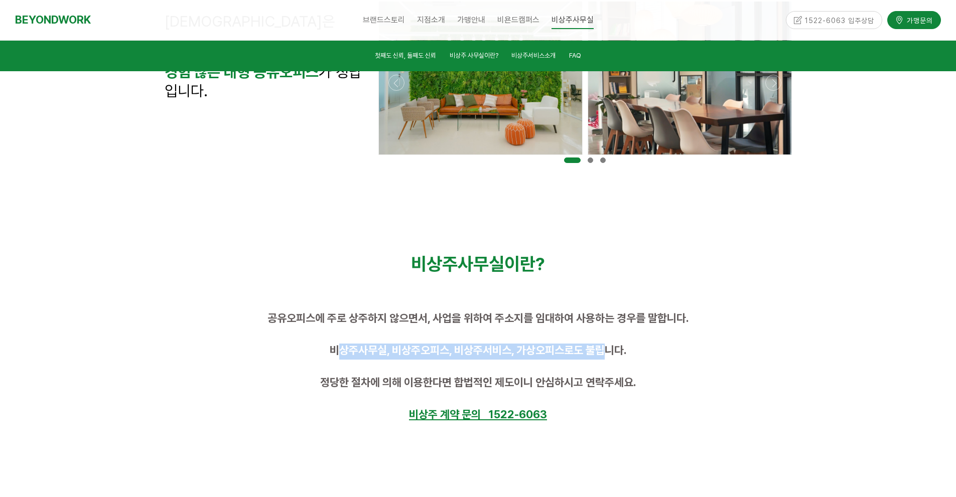
drag, startPoint x: 337, startPoint y: 348, endPoint x: 597, endPoint y: 353, distance: 260.5
click at [597, 353] on span "비상주사무실, 비상주오피스, 비상주서비스, 가상오피스로도 불립니다." at bounding box center [478, 350] width 297 height 13
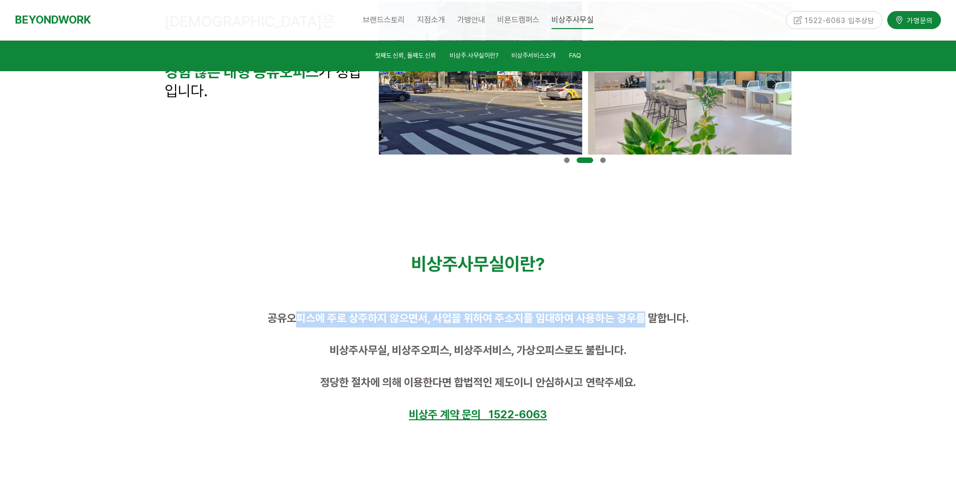
drag, startPoint x: 298, startPoint y: 318, endPoint x: 646, endPoint y: 311, distance: 348.4
click at [646, 311] on div "공유오피스에 주로 상주하지 않으면서, 사업을 위하여 주소지를 임대하여 사용하는 경우를 말합니다. 비상주사무실, 비상주오피스, 비상주서비스, 가…" at bounding box center [478, 367] width 642 height 127
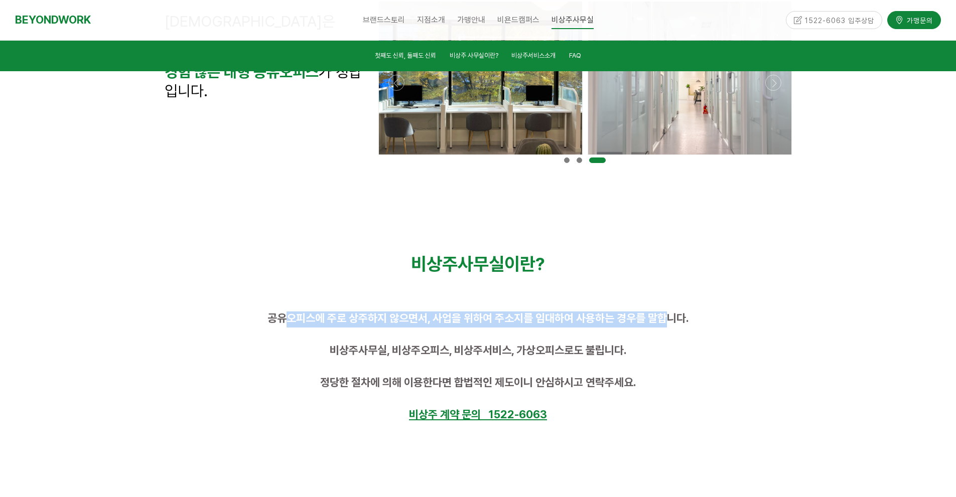
drag, startPoint x: 667, startPoint y: 318, endPoint x: 290, endPoint y: 314, distance: 377.0
click at [290, 314] on span "공유오피스에 주로 상주하지 않으면서, 사업을 위하여 주소지를 임대하여 사용하는 경우를 말합니다." at bounding box center [479, 318] width 422 height 13
drag, startPoint x: 290, startPoint y: 315, endPoint x: 485, endPoint y: 319, distance: 195.3
click at [485, 319] on span "공유오피스에 주로 상주하지 않으면서, 사업을 위하여 주소지를 임대하여 사용하는 경우를 말합니다." at bounding box center [479, 318] width 422 height 13
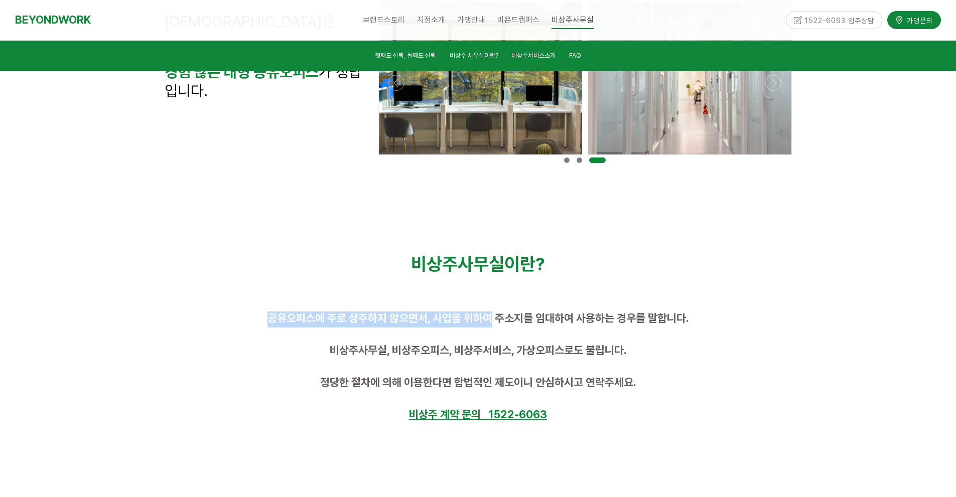
drag, startPoint x: 485, startPoint y: 319, endPoint x: 665, endPoint y: 320, distance: 180.2
click at [486, 319] on span "공유오피스에 주로 상주하지 않으면서, 사업을 위하여 주소지를 임대하여 사용하는 경우를 말합니다." at bounding box center [479, 318] width 422 height 13
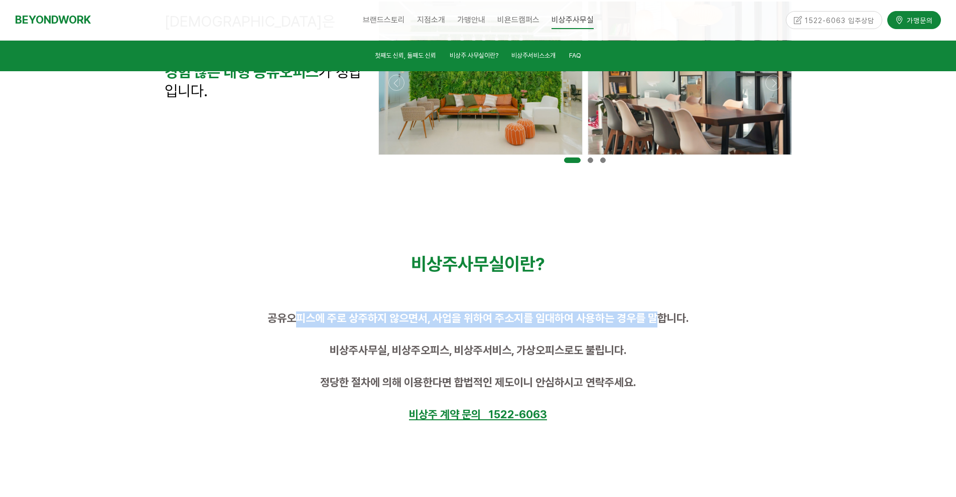
drag, startPoint x: 656, startPoint y: 321, endPoint x: 300, endPoint y: 319, distance: 355.9
click at [300, 319] on span "공유오피스에 주로 상주하지 않으면서, 사업을 위하여 주소지를 임대하여 사용하는 경우를 말합니다." at bounding box center [479, 318] width 422 height 13
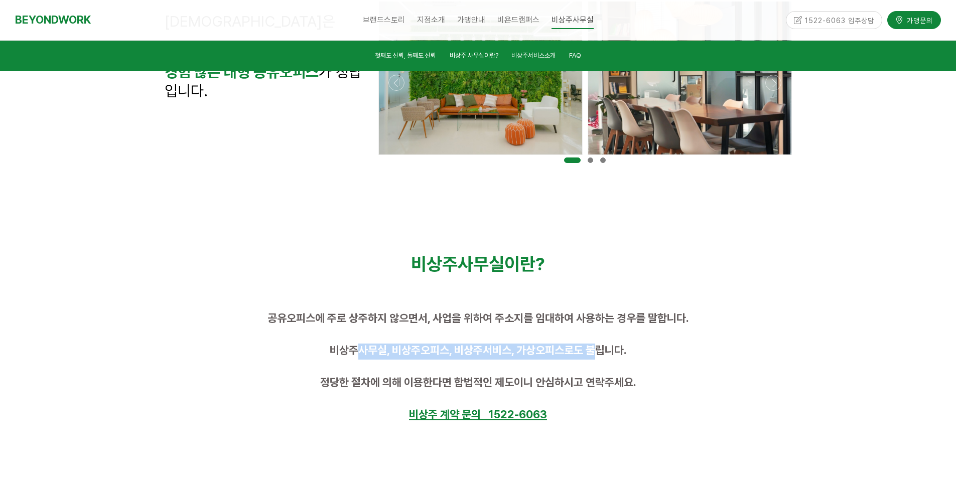
drag, startPoint x: 354, startPoint y: 355, endPoint x: 598, endPoint y: 352, distance: 243.4
click at [598, 352] on span "비상주사무실, 비상주오피스, 비상주서비스, 가상오피스로도 불립니다." at bounding box center [478, 350] width 297 height 13
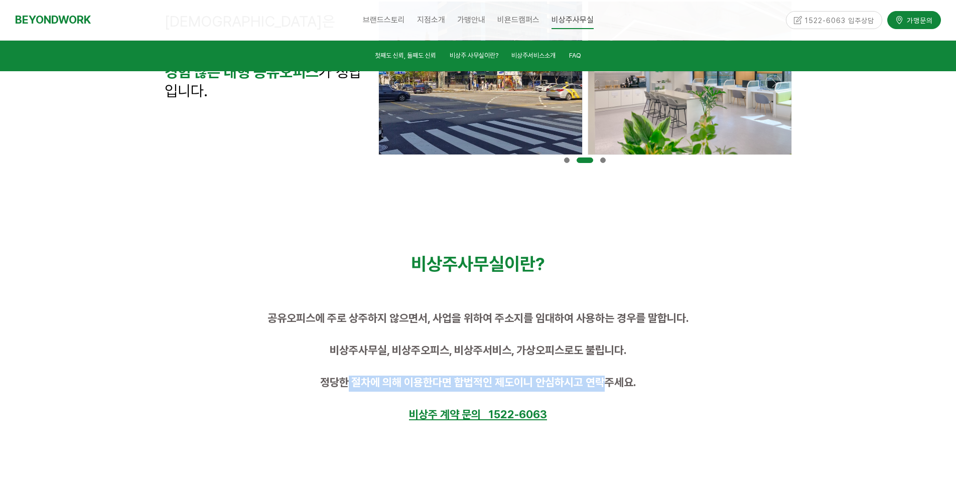
drag, startPoint x: 345, startPoint y: 385, endPoint x: 606, endPoint y: 377, distance: 261.1
click at [606, 377] on span "정당한 절차에 의해 이용한다면 합법적인 제도이니 안심하시고 연락주세요." at bounding box center [478, 382] width 316 height 13
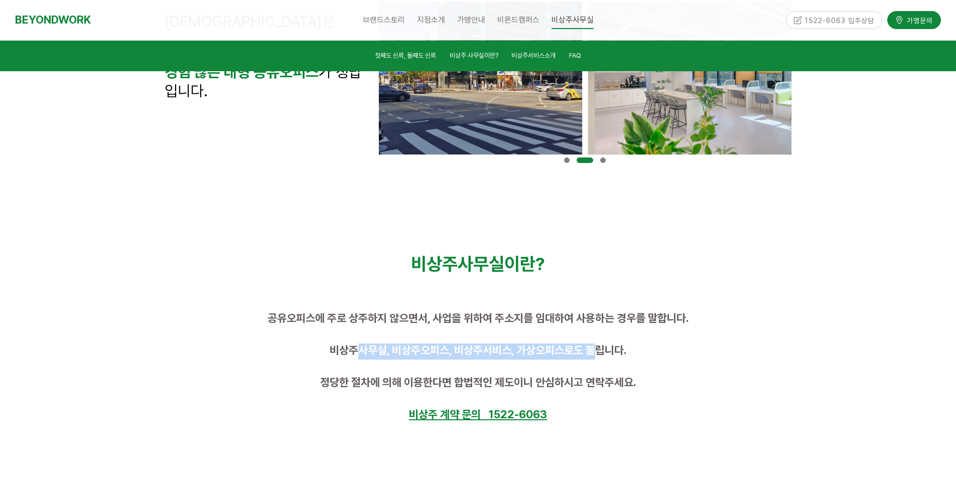
drag, startPoint x: 353, startPoint y: 349, endPoint x: 594, endPoint y: 354, distance: 241.5
click at [594, 354] on span "비상주사무실, 비상주오피스, 비상주서비스, 가상오피스로도 불립니다." at bounding box center [478, 350] width 297 height 13
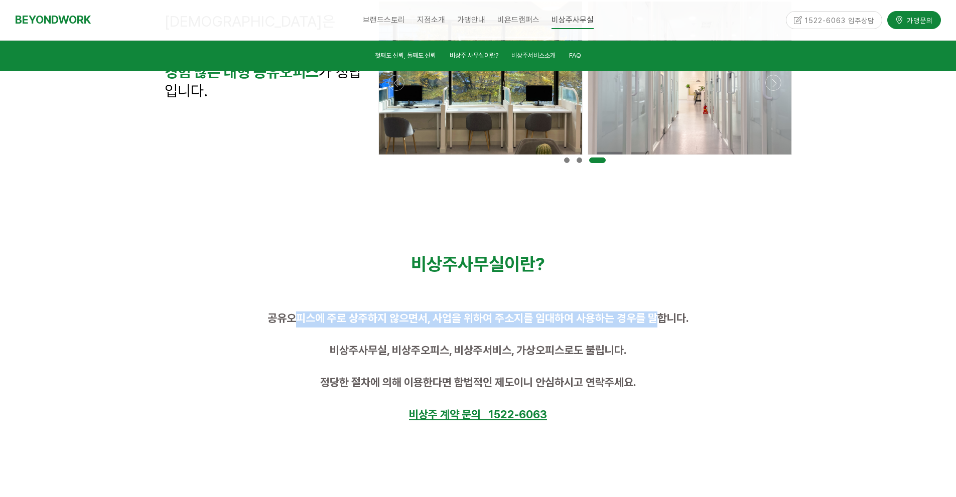
drag, startPoint x: 294, startPoint y: 318, endPoint x: 657, endPoint y: 322, distance: 362.9
click at [657, 322] on span "공유오피스에 주로 상주하지 않으면서, 사업을 위하여 주소지를 임대하여 사용하는 경우를 말합니다." at bounding box center [479, 318] width 422 height 13
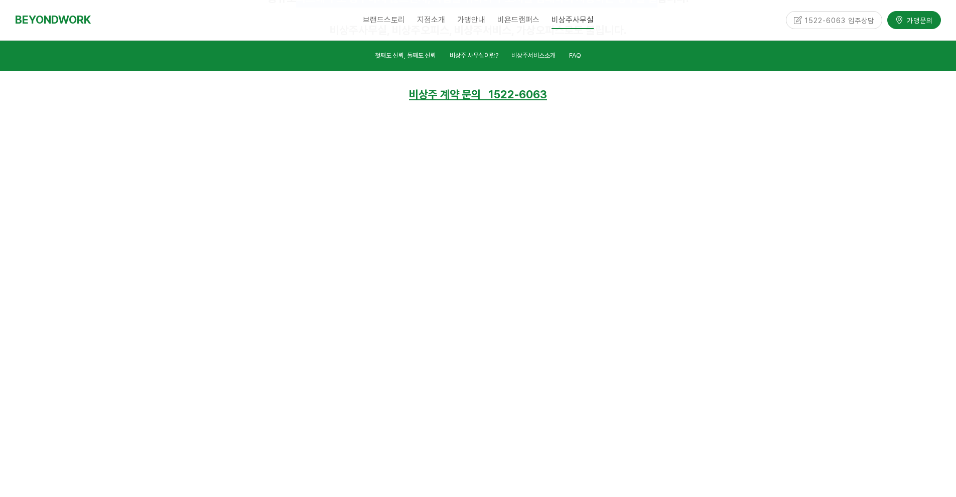
scroll to position [736, 0]
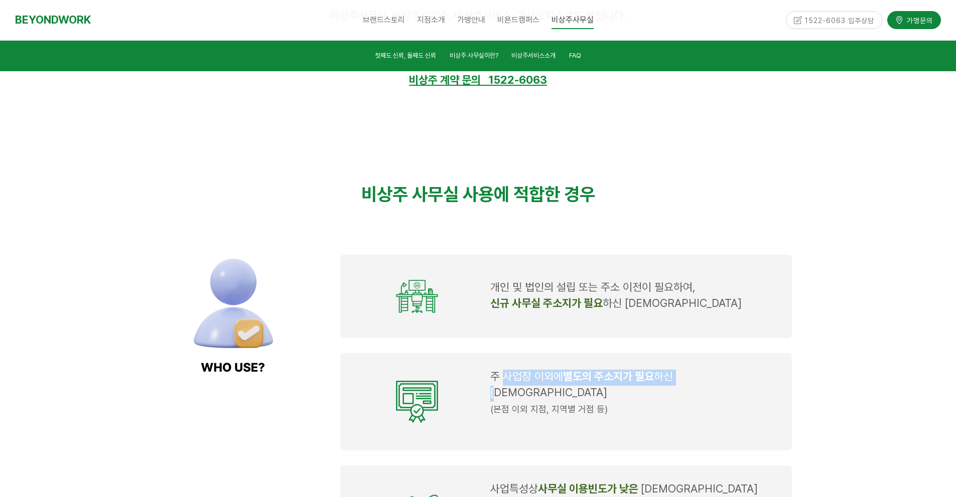
drag, startPoint x: 506, startPoint y: 378, endPoint x: 687, endPoint y: 382, distance: 180.7
click at [687, 382] on p "주 사업장 이외에 별도의 주소지가 필요 하신 대표님" at bounding box center [635, 386] width 290 height 32
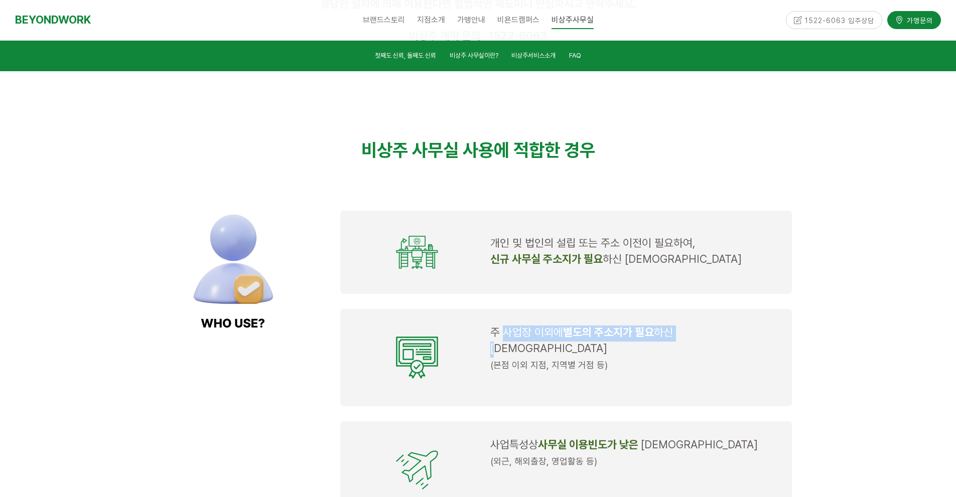
scroll to position [803, 0]
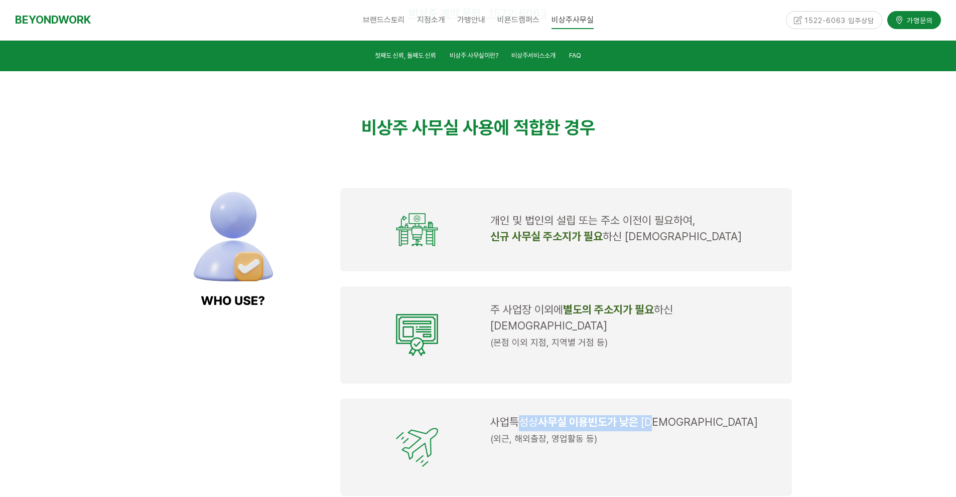
drag, startPoint x: 663, startPoint y: 403, endPoint x: 516, endPoint y: 406, distance: 146.6
click at [516, 416] on p "사업특성상 사무실 이용빈도가 낮은 대표님" at bounding box center [635, 424] width 290 height 16
click at [516, 416] on span "사업특성상" at bounding box center [514, 422] width 48 height 13
drag, startPoint x: 494, startPoint y: 332, endPoint x: 599, endPoint y: 330, distance: 104.4
click at [599, 337] on span "(본점 이외 지점, 지역별 거점 등)" at bounding box center [548, 342] width 117 height 11
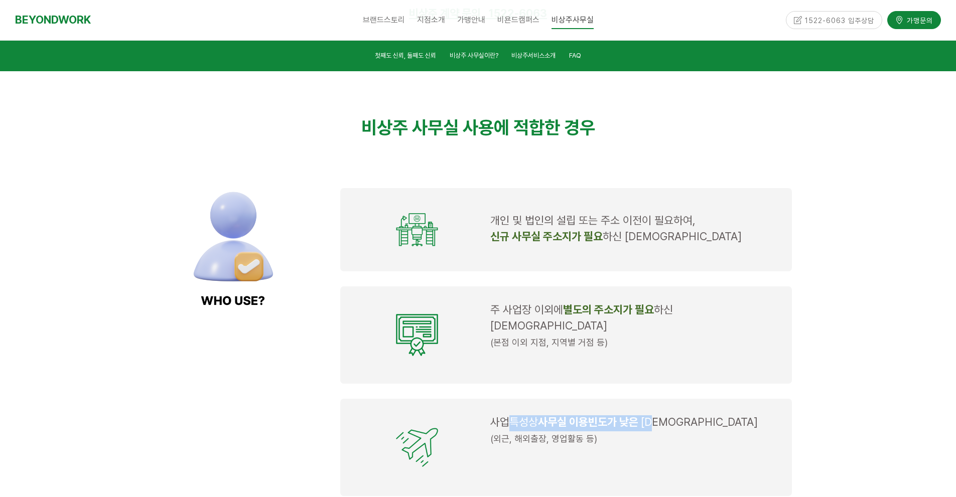
drag, startPoint x: 664, startPoint y: 411, endPoint x: 508, endPoint y: 410, distance: 155.6
click at [508, 416] on p "사업특성상 사무실 이용빈도가 낮은 대표님" at bounding box center [635, 424] width 290 height 16
click at [508, 416] on span "사업특성상" at bounding box center [514, 422] width 48 height 13
drag, startPoint x: 522, startPoint y: 412, endPoint x: 651, endPoint y: 403, distance: 129.8
click at [651, 416] on p "사업특성상 사무실 이용빈도가 낮은 대표님" at bounding box center [635, 424] width 290 height 16
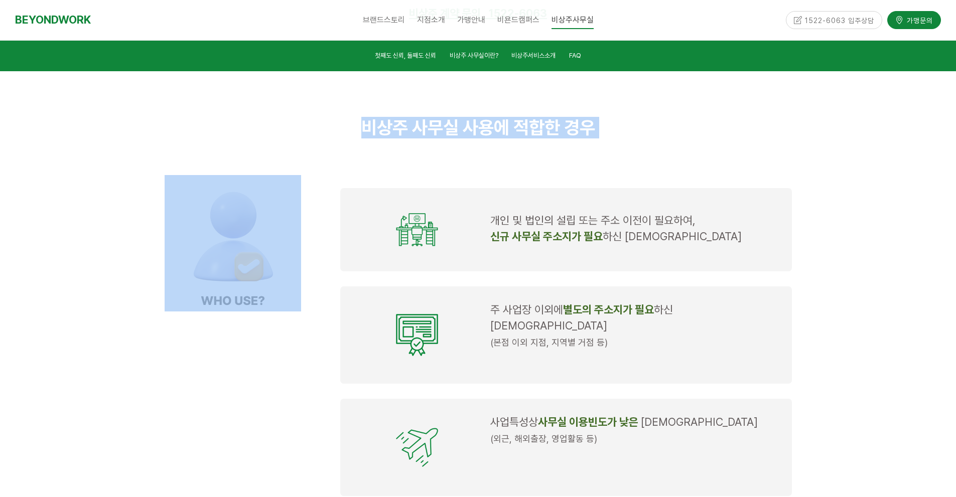
drag, startPoint x: 667, startPoint y: 166, endPoint x: 350, endPoint y: 136, distance: 318.1
click at [433, 146] on div at bounding box center [478, 155] width 642 height 19
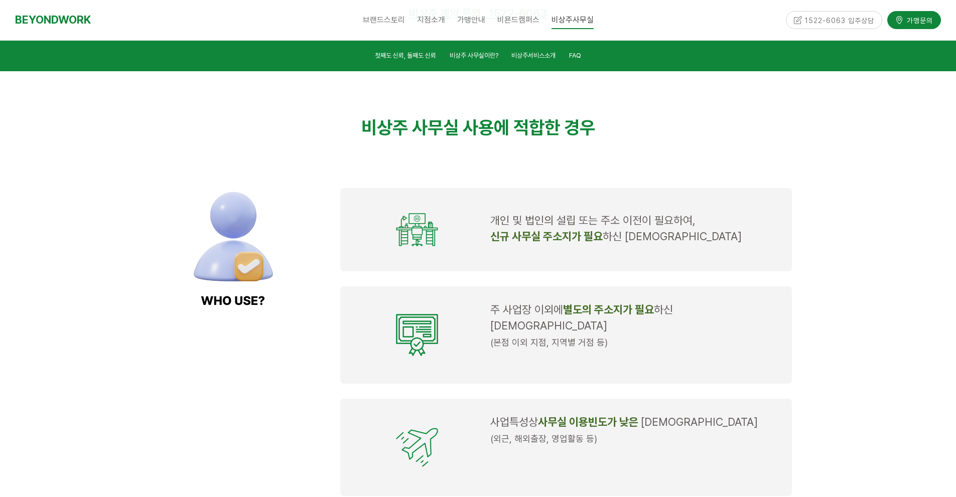
click at [438, 127] on span "비상주 사무실 사용에 적합한 경우" at bounding box center [478, 128] width 234 height 22
click at [502, 144] on div "비상주 사무실 사용에 적합한 경우" at bounding box center [478, 127] width 642 height 37
